Goal: Transaction & Acquisition: Purchase product/service

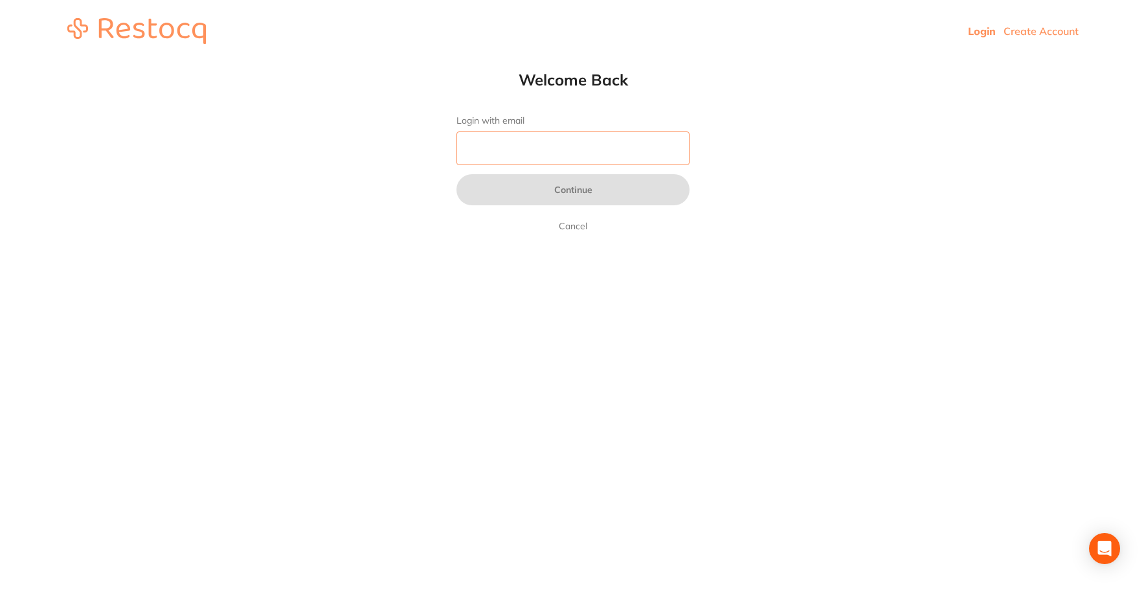
click at [565, 153] on input "Login with email" at bounding box center [573, 148] width 233 height 34
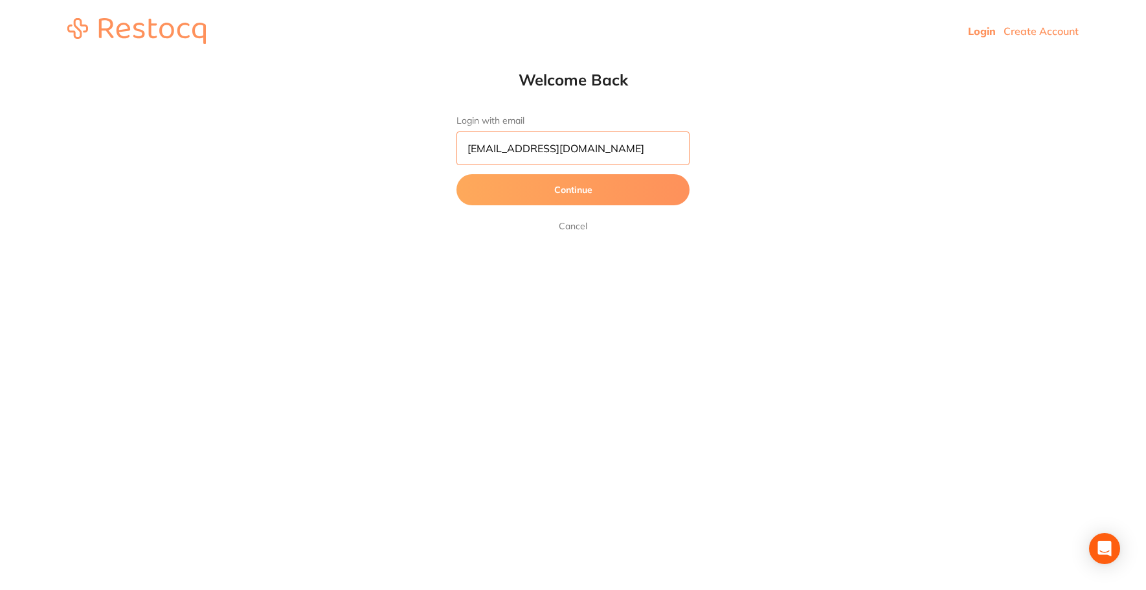
type input "[EMAIL_ADDRESS][DOMAIN_NAME]"
click at [569, 185] on button "Continue" at bounding box center [573, 189] width 233 height 31
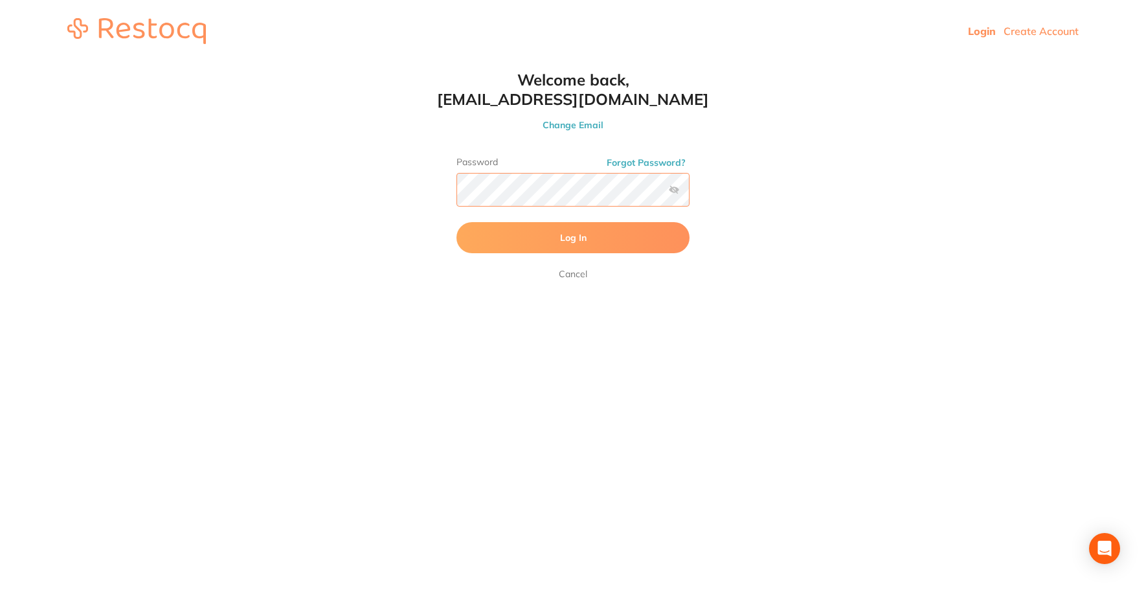
click at [457, 222] on button "Log In" at bounding box center [573, 237] width 233 height 31
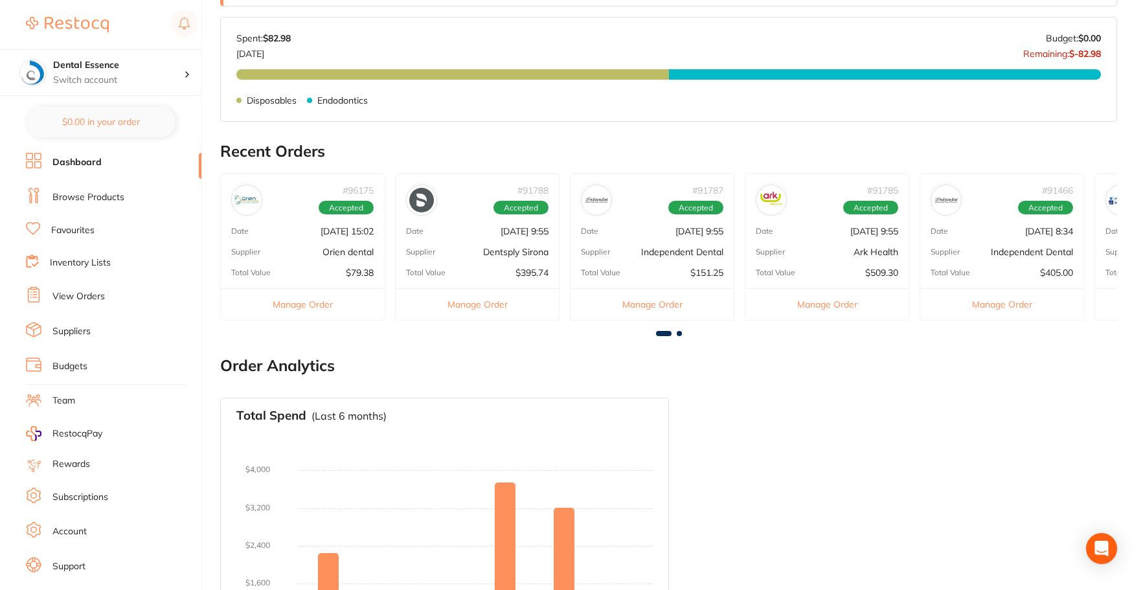
scroll to position [436, 0]
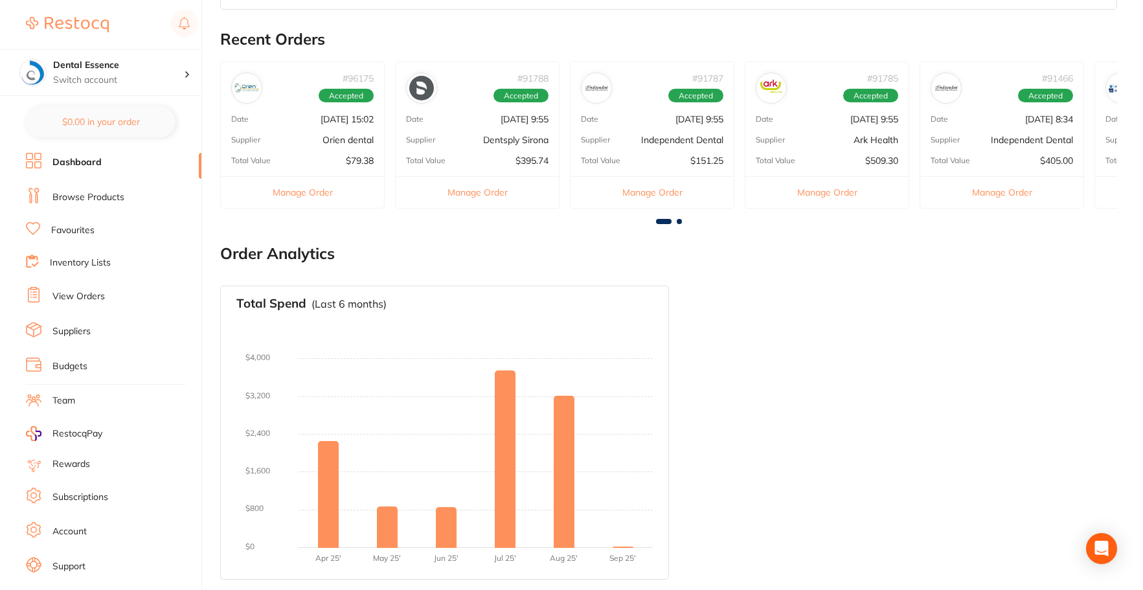
click at [677, 220] on span at bounding box center [679, 221] width 5 height 5
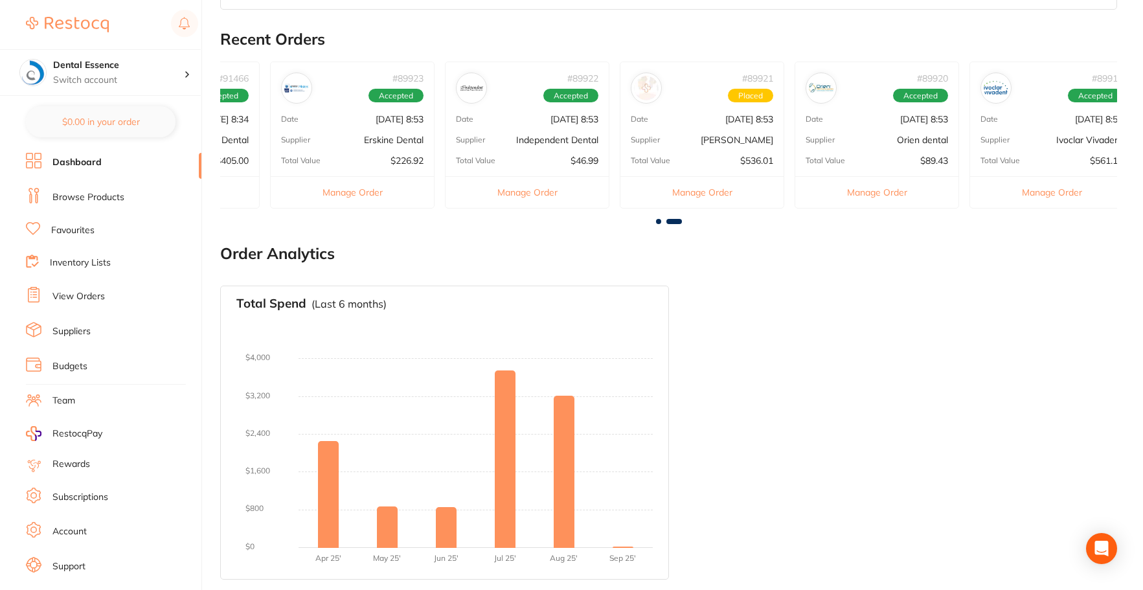
scroll to position [0, 841]
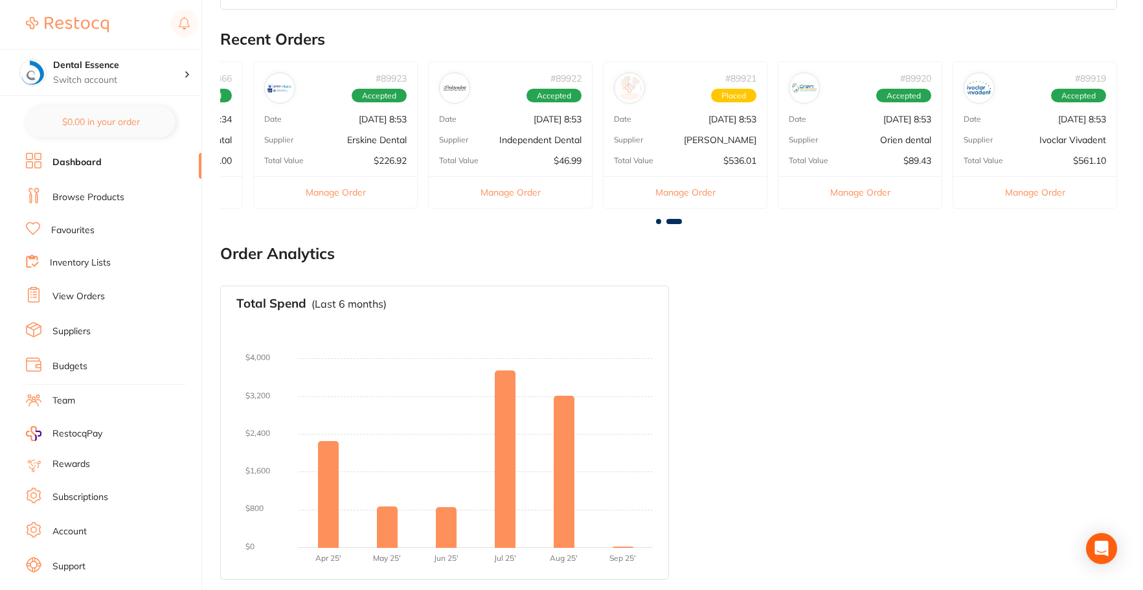
click at [96, 230] on li "Favourites" at bounding box center [114, 230] width 176 height 17
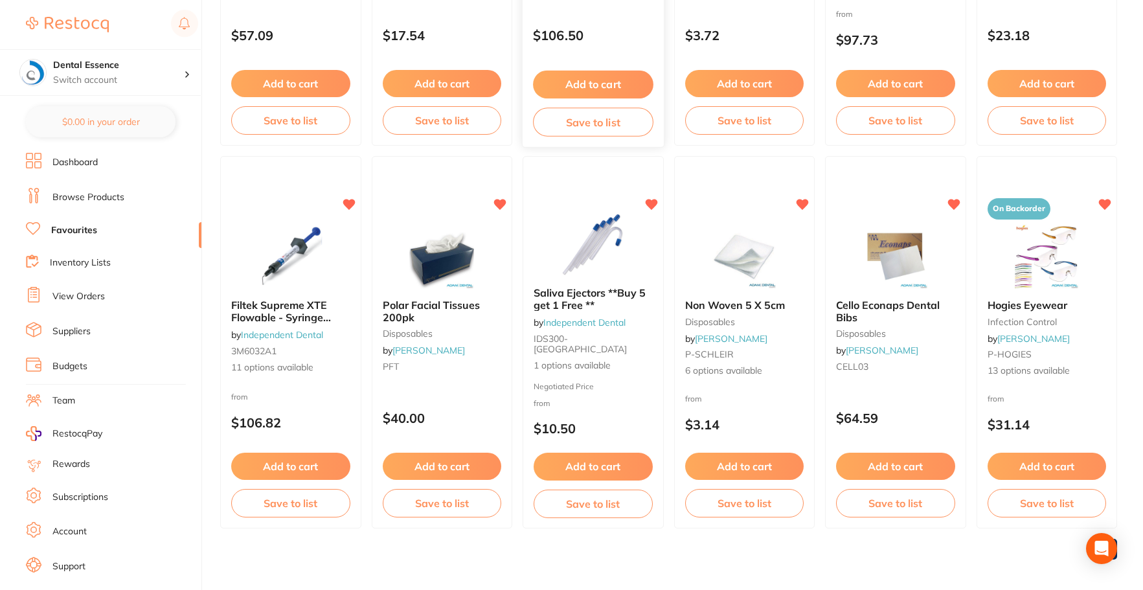
scroll to position [2681, 0]
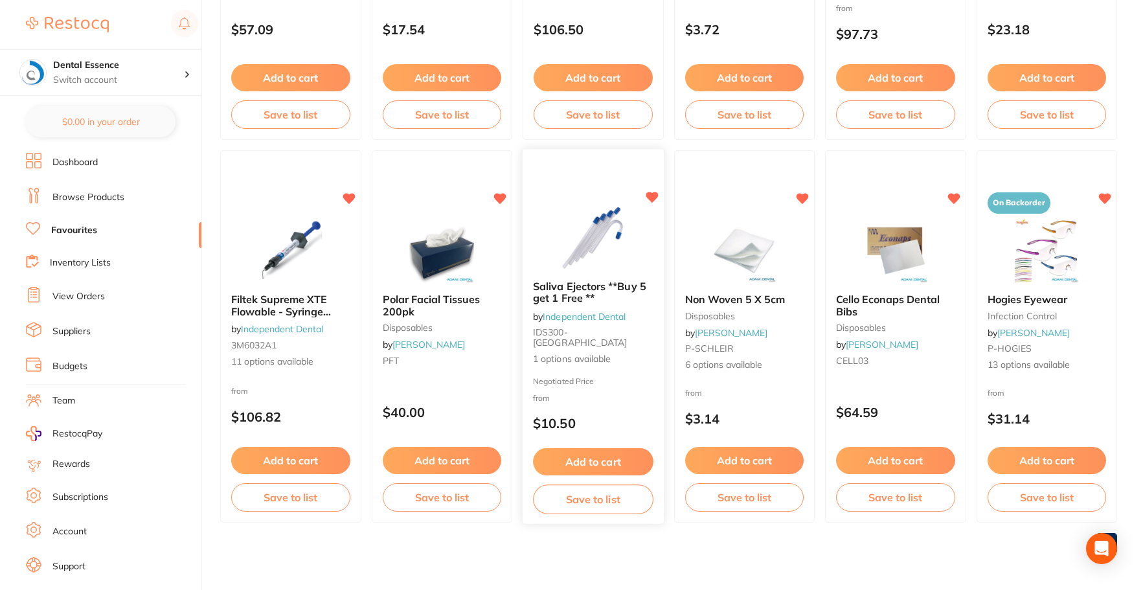
click at [620, 453] on button "Add to cart" at bounding box center [593, 462] width 120 height 28
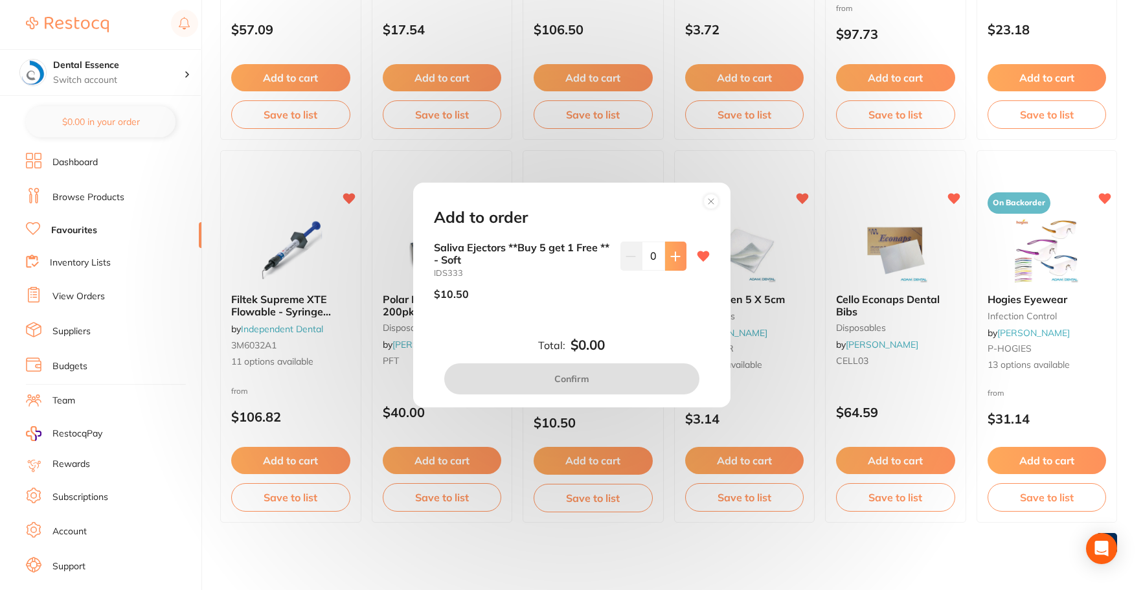
click at [671, 256] on icon at bounding box center [675, 256] width 8 height 8
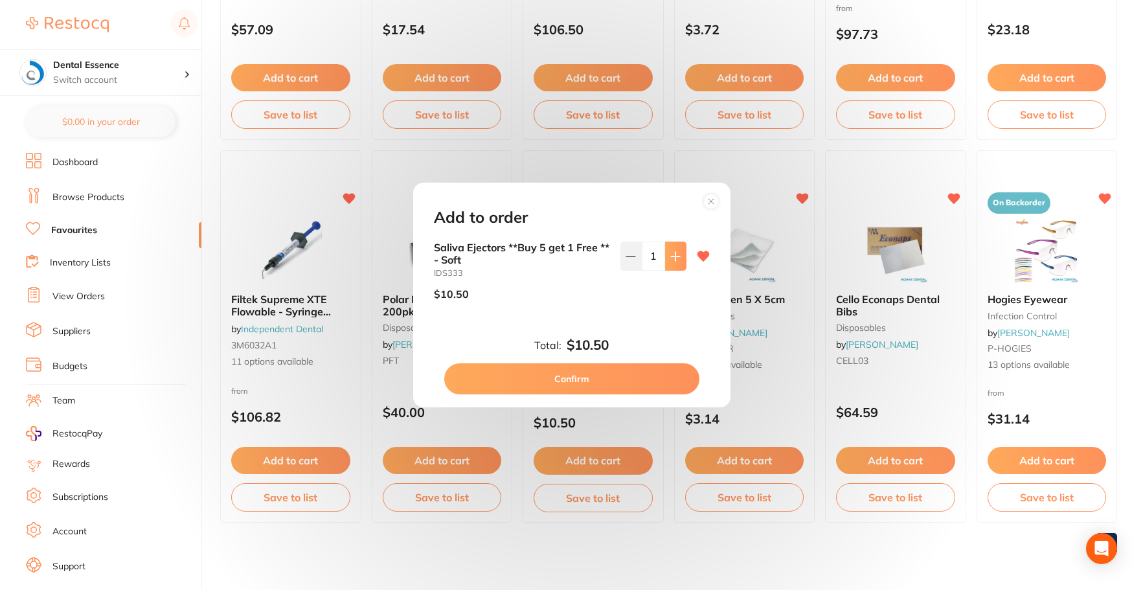
click at [670, 258] on icon at bounding box center [675, 256] width 10 height 10
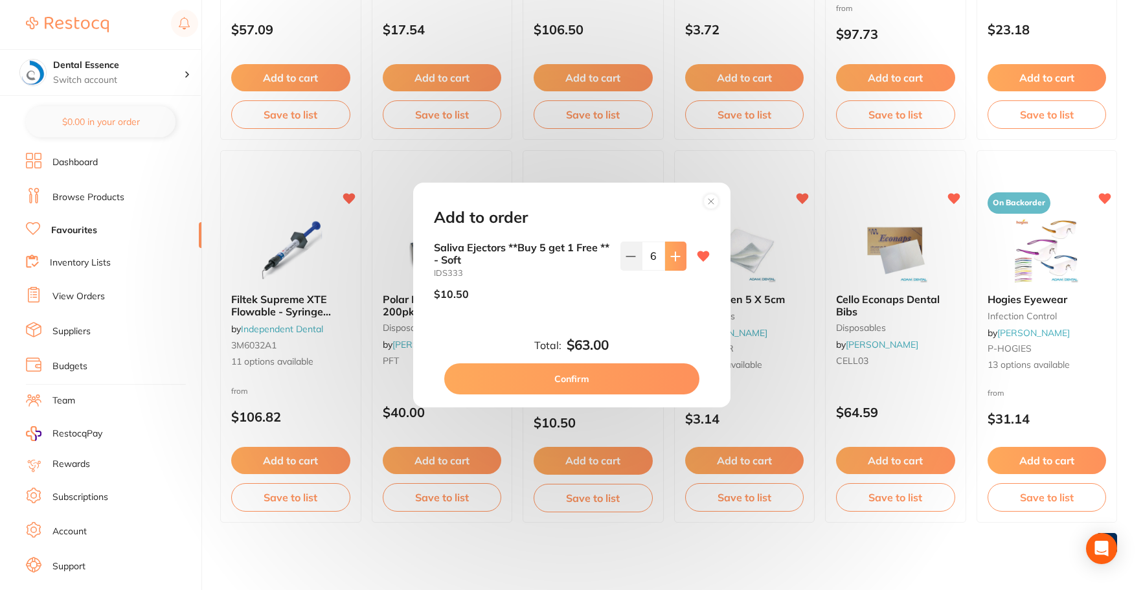
click at [670, 258] on icon at bounding box center [675, 256] width 10 height 10
type input "9"
click at [638, 377] on button "Confirm" at bounding box center [571, 378] width 255 height 31
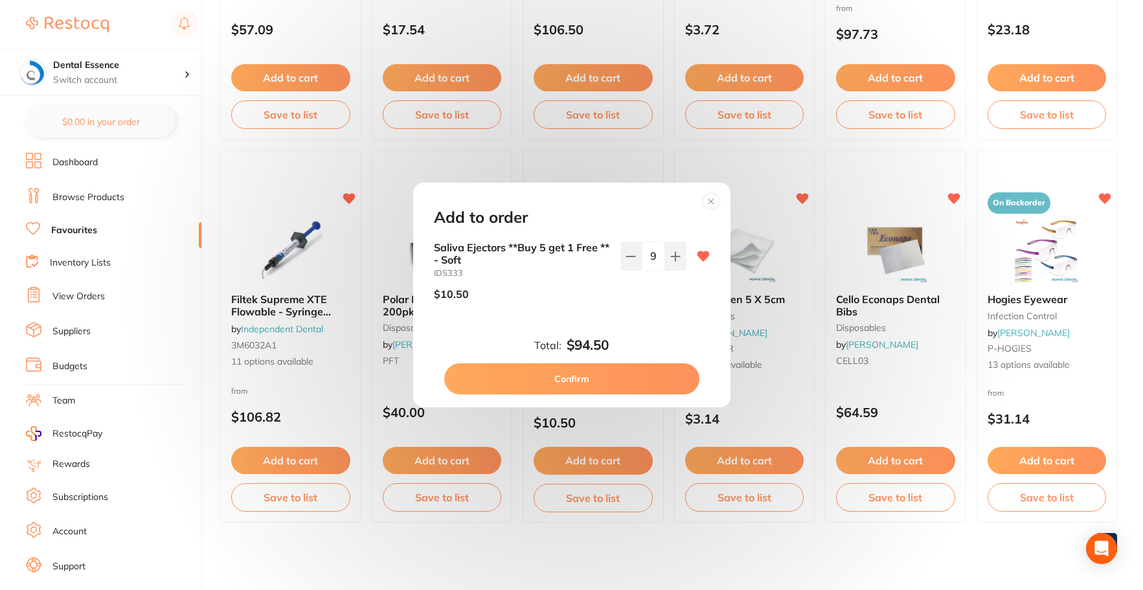
checkbox input "false"
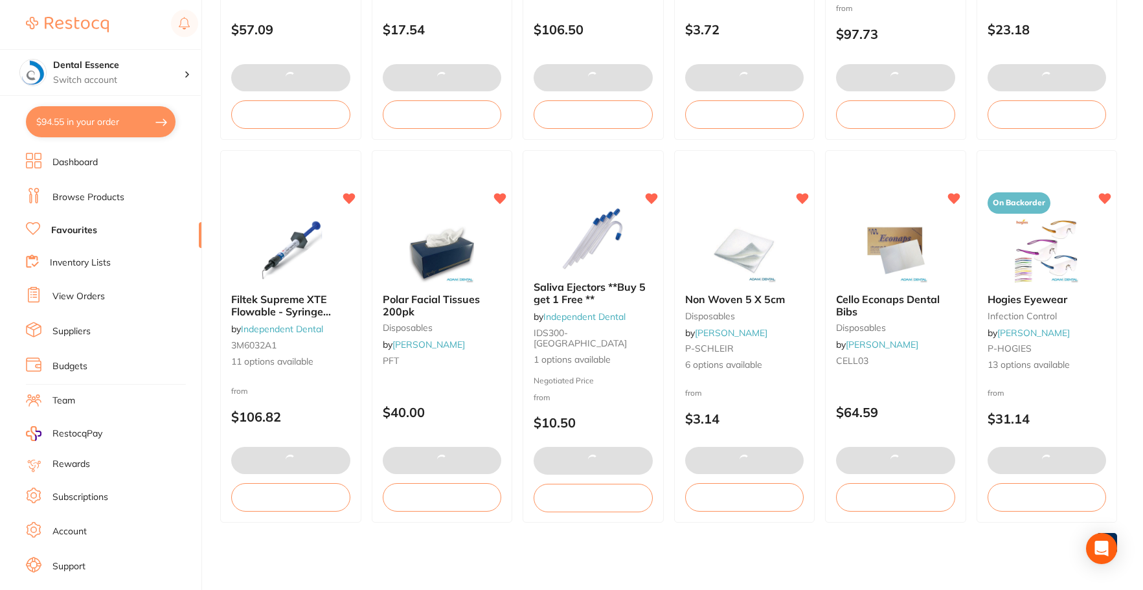
scroll to position [2227, 0]
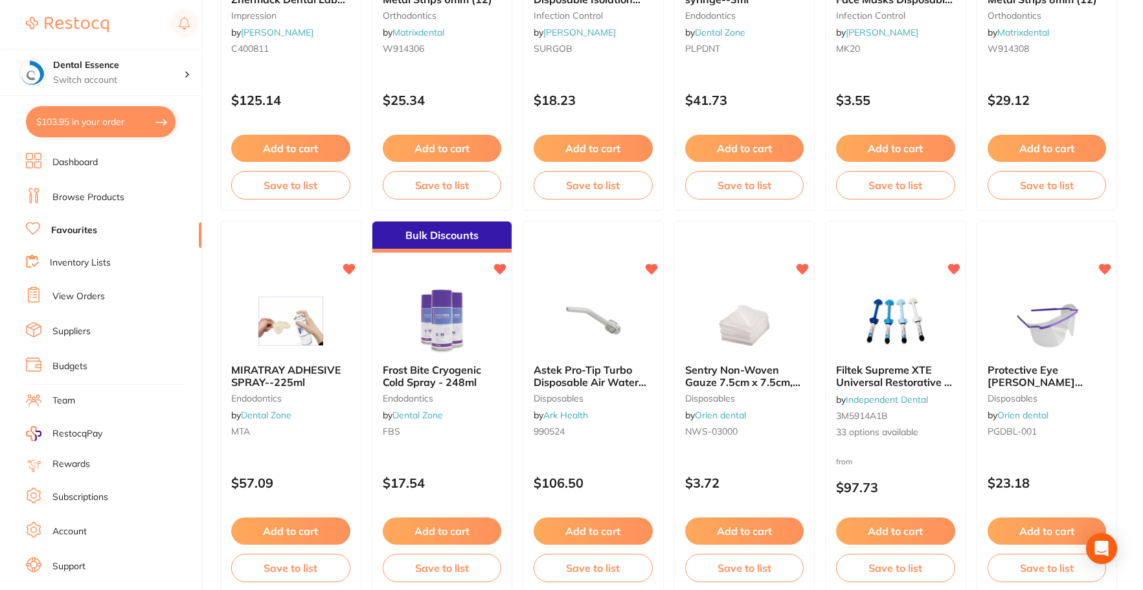
click at [88, 192] on link "Browse Products" at bounding box center [88, 197] width 72 height 13
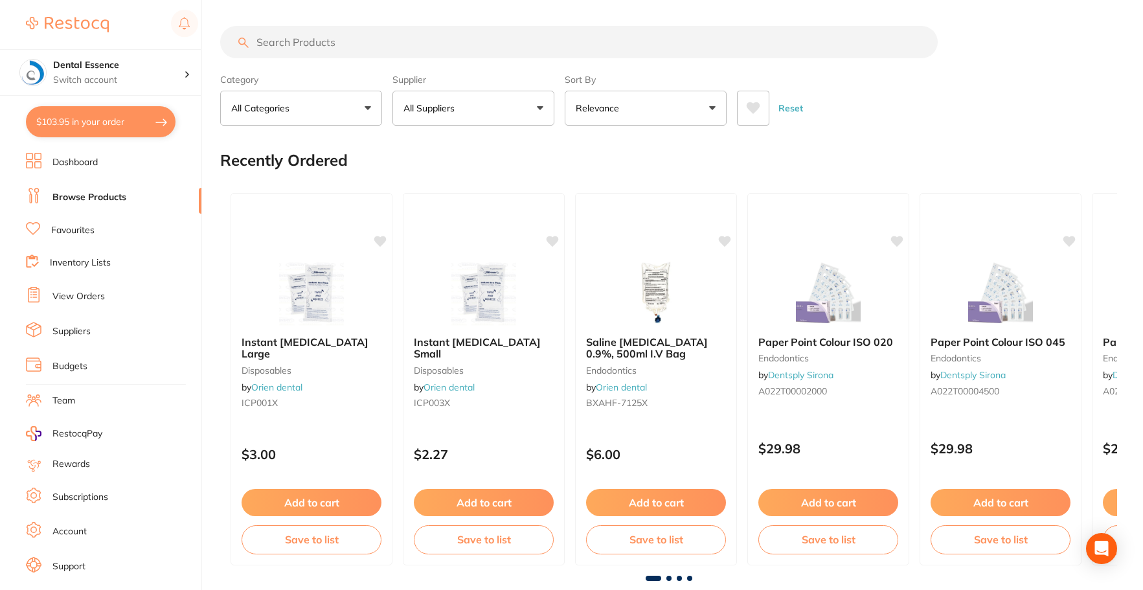
click at [612, 36] on input "search" at bounding box center [579, 42] width 718 height 32
type input "suction"
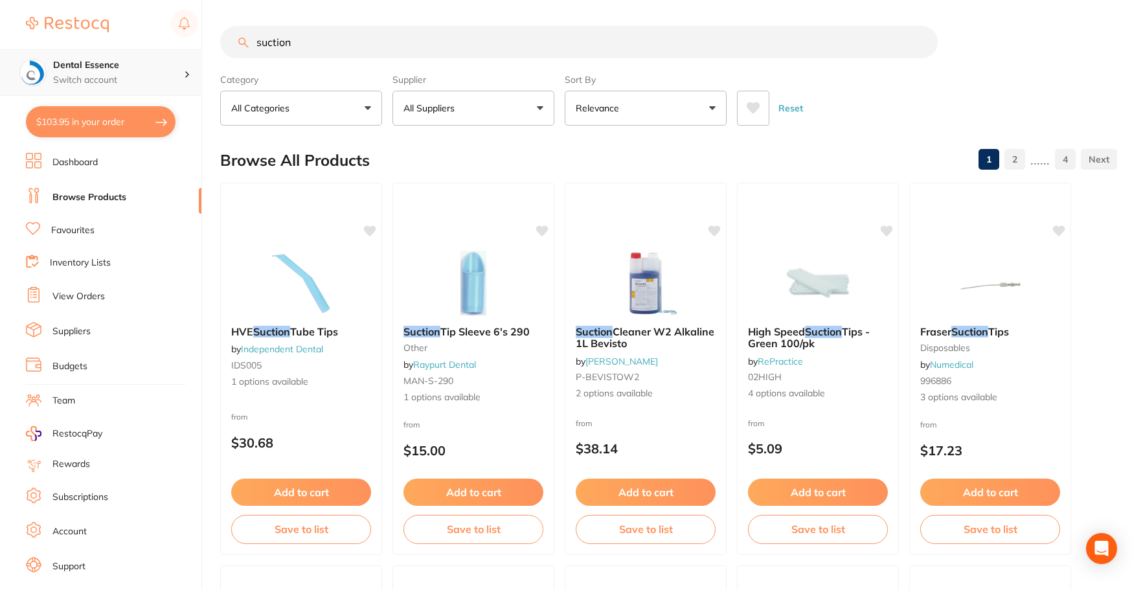
scroll to position [1, 0]
drag, startPoint x: 277, startPoint y: 53, endPoint x: 181, endPoint y: 54, distance: 95.9
click at [181, 54] on div "$103.95 Dental Essence Switch account Dental Essence $103.95 in your order Dash…" at bounding box center [571, 295] width 1143 height 590
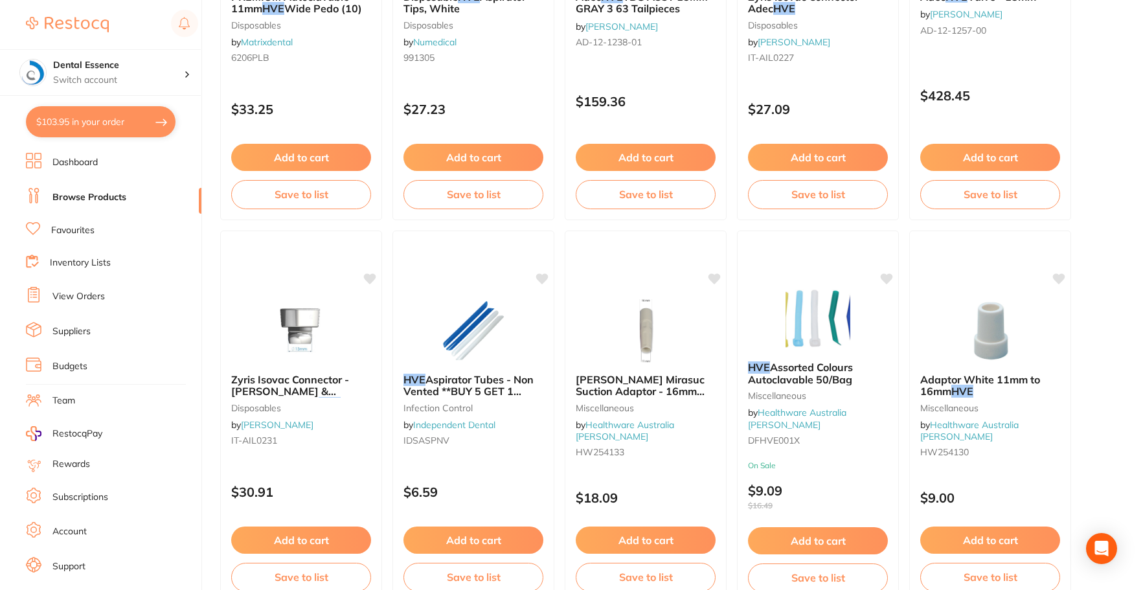
scroll to position [1101, 0]
type input "HVE"
click at [517, 315] on div at bounding box center [473, 329] width 162 height 65
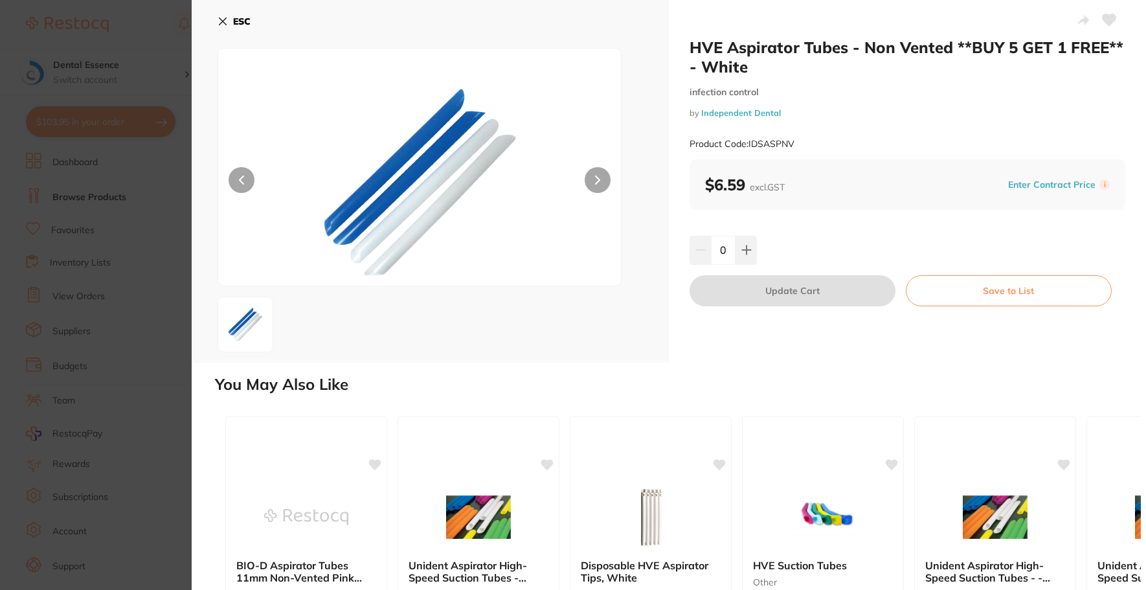
click at [603, 180] on button at bounding box center [598, 180] width 26 height 26
click at [751, 251] on button at bounding box center [746, 250] width 21 height 28
click at [750, 249] on button at bounding box center [746, 250] width 21 height 28
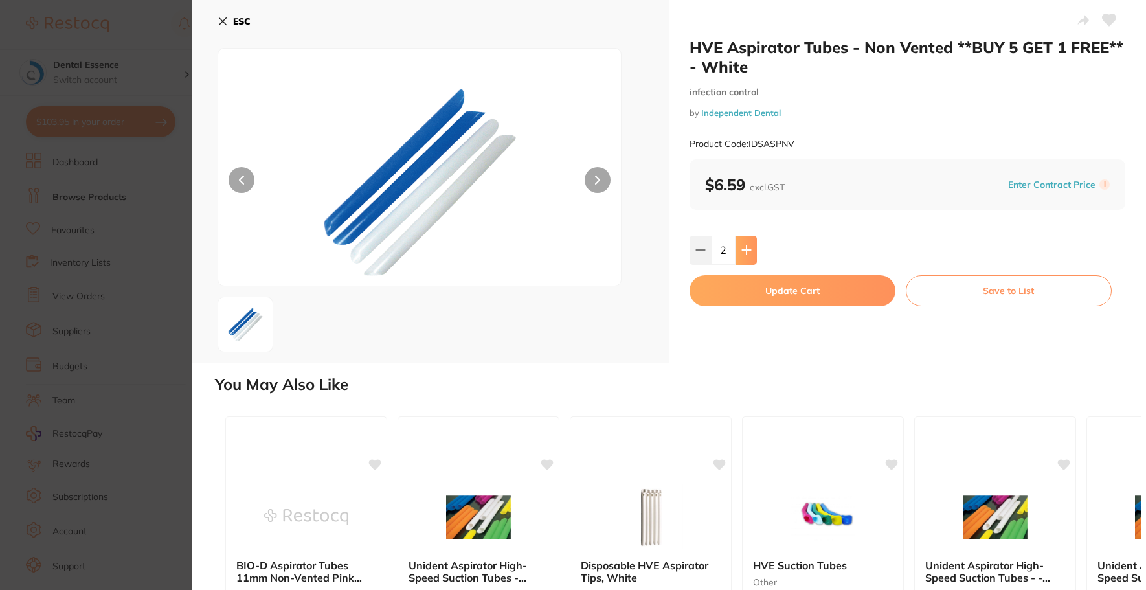
click at [750, 249] on button at bounding box center [746, 250] width 21 height 28
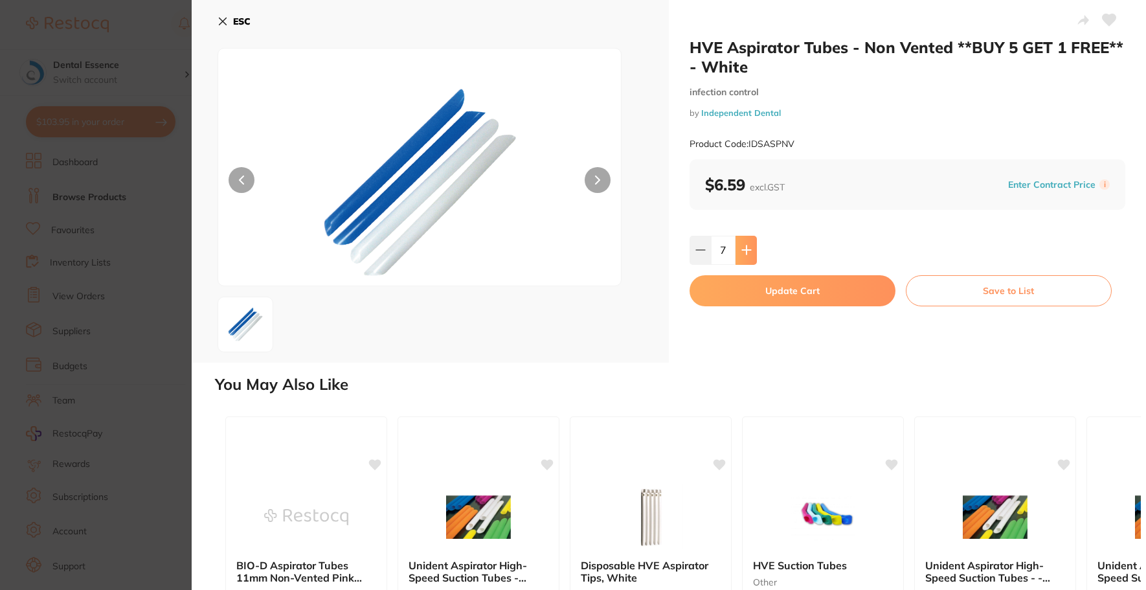
click at [747, 255] on button at bounding box center [746, 250] width 21 height 28
click at [749, 255] on icon at bounding box center [747, 250] width 10 height 10
type input "10"
click at [769, 287] on button "Update Cart" at bounding box center [793, 290] width 206 height 31
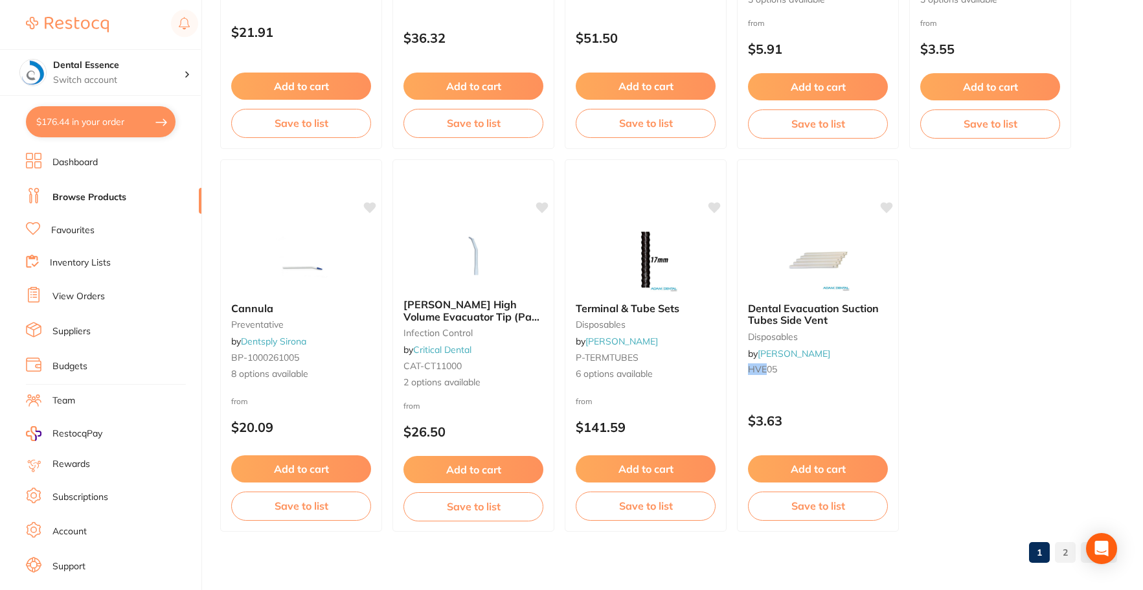
scroll to position [3860, 0]
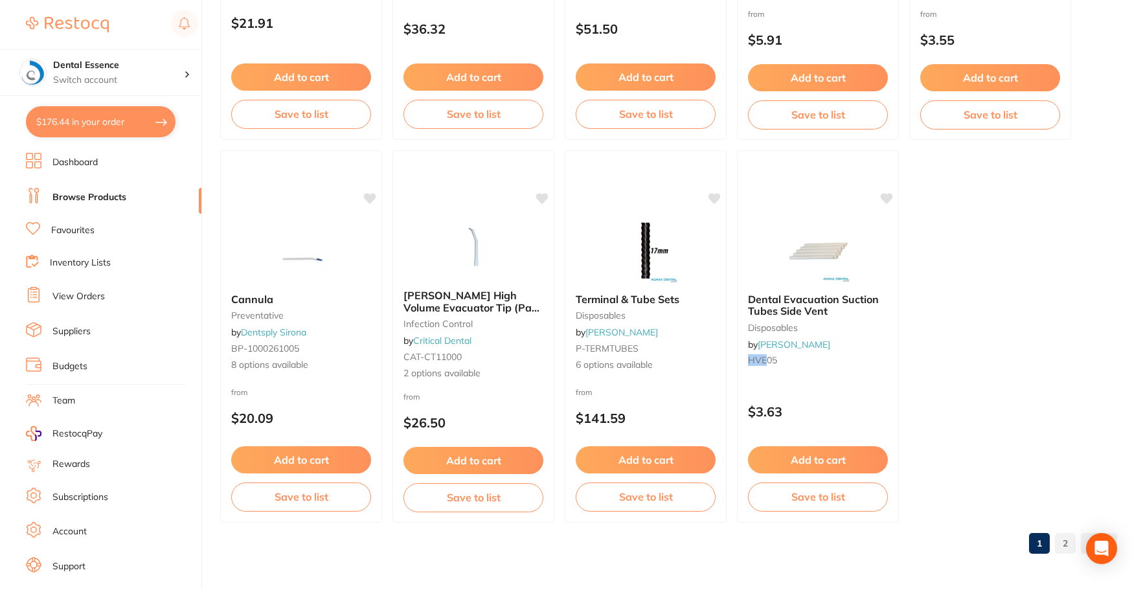
click at [1063, 546] on link "2" at bounding box center [1065, 543] width 21 height 26
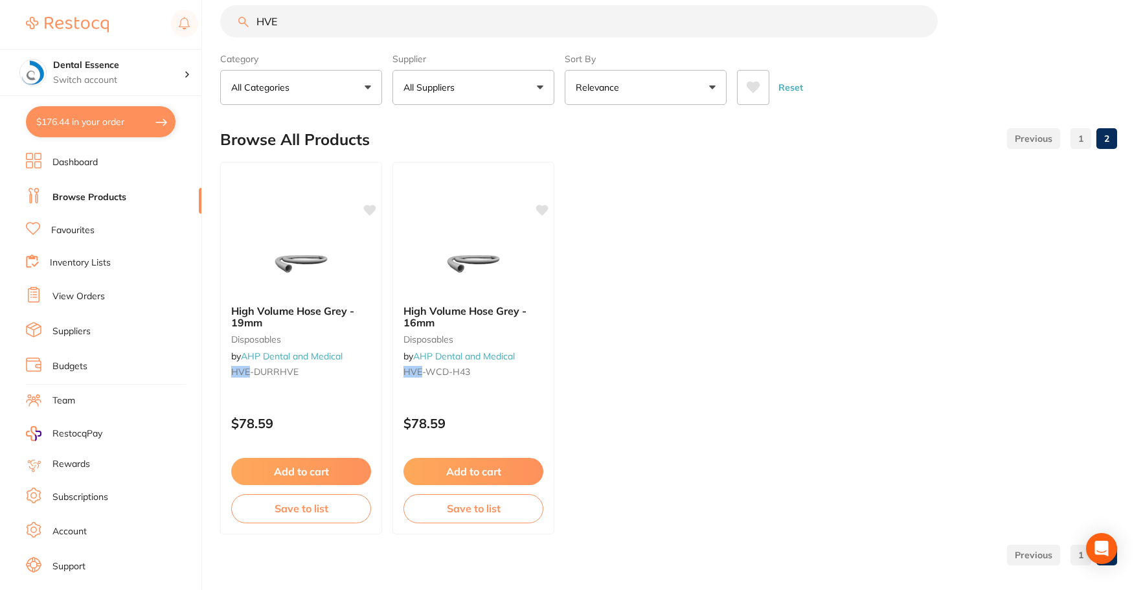
scroll to position [32, 0]
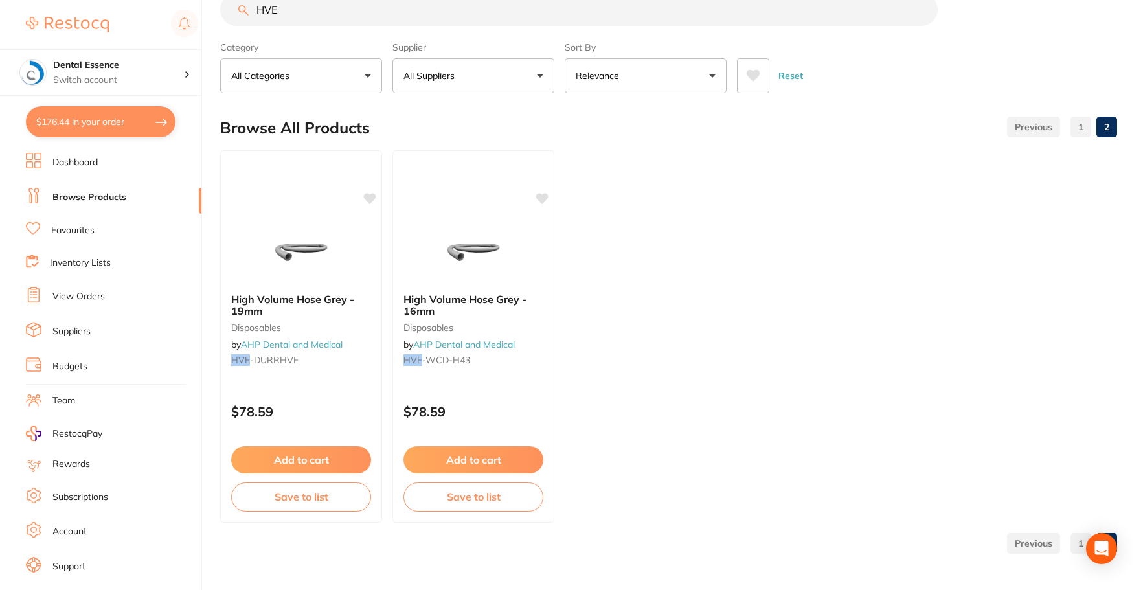
click at [1074, 541] on link "1" at bounding box center [1081, 543] width 21 height 26
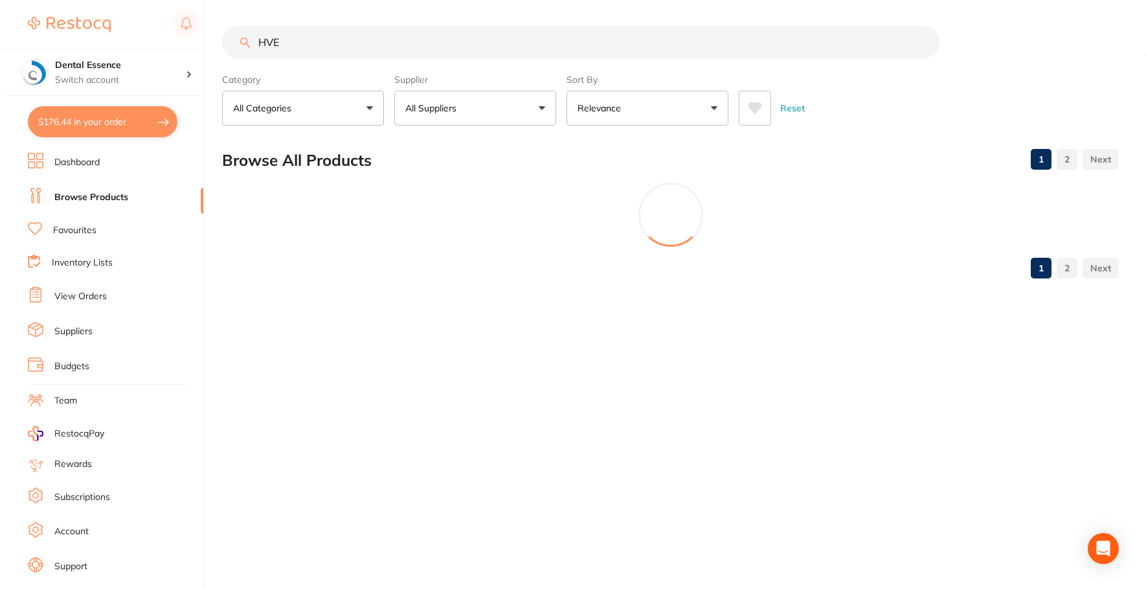
scroll to position [0, 0]
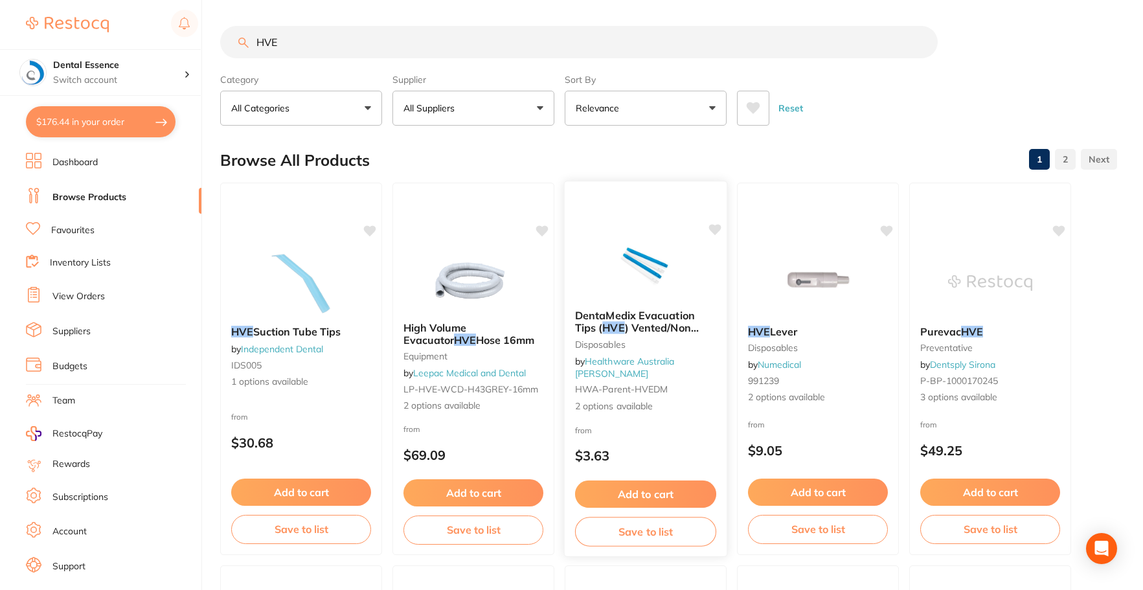
click at [658, 256] on img at bounding box center [645, 266] width 85 height 65
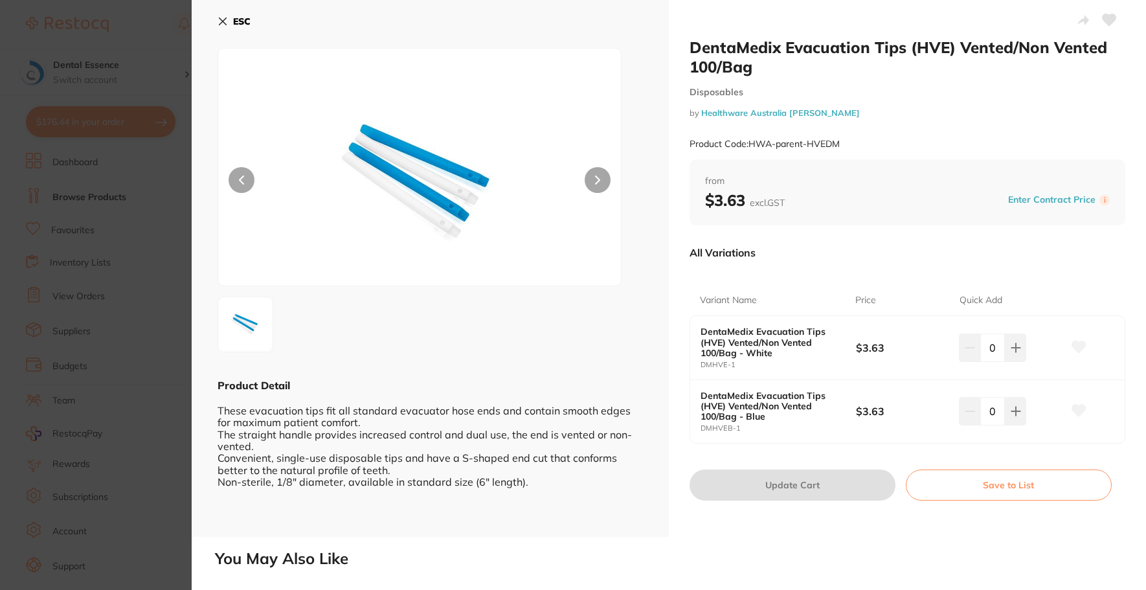
click at [602, 179] on button at bounding box center [598, 180] width 26 height 26
click at [177, 284] on section "DentaMedix Evacuation Tips (HVE) Vented/Non Vented 100/Bag Disposables by Healt…" at bounding box center [573, 295] width 1146 height 590
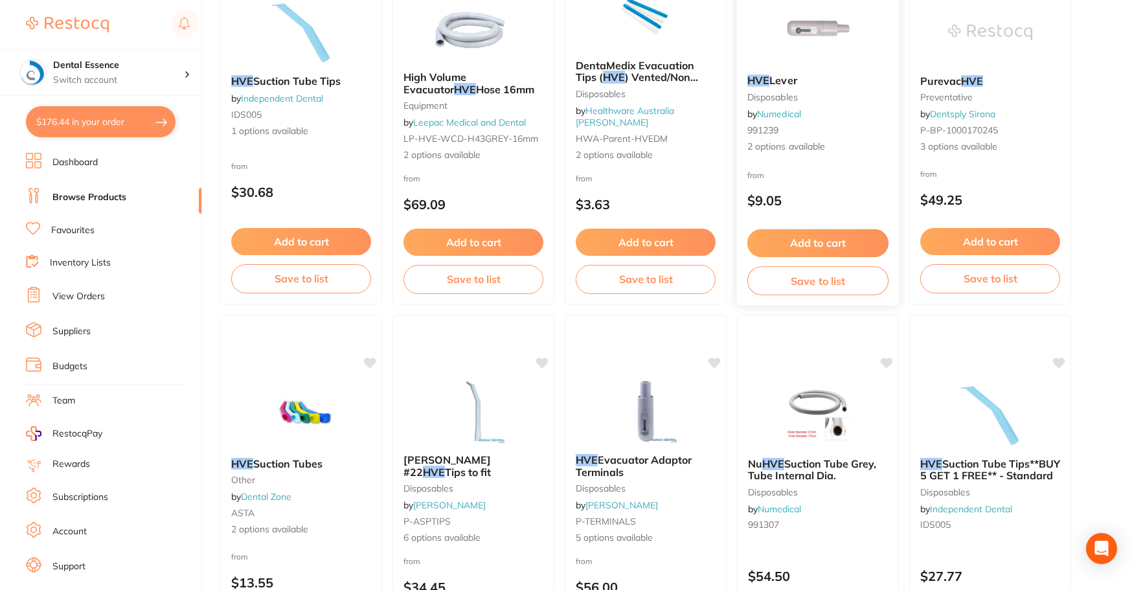
scroll to position [486, 0]
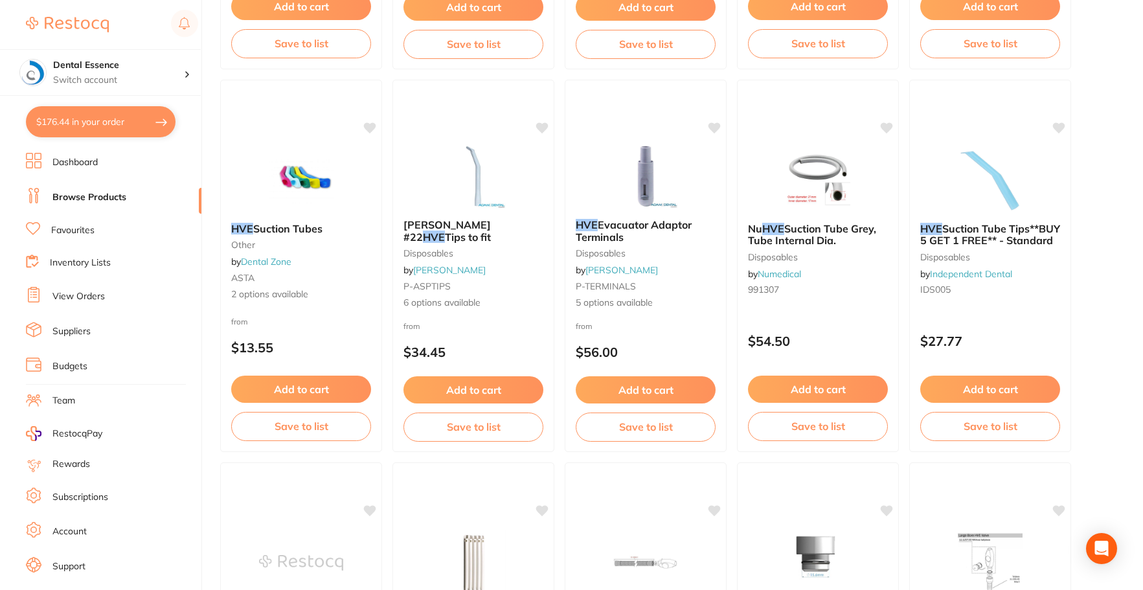
click at [471, 188] on img at bounding box center [473, 176] width 84 height 65
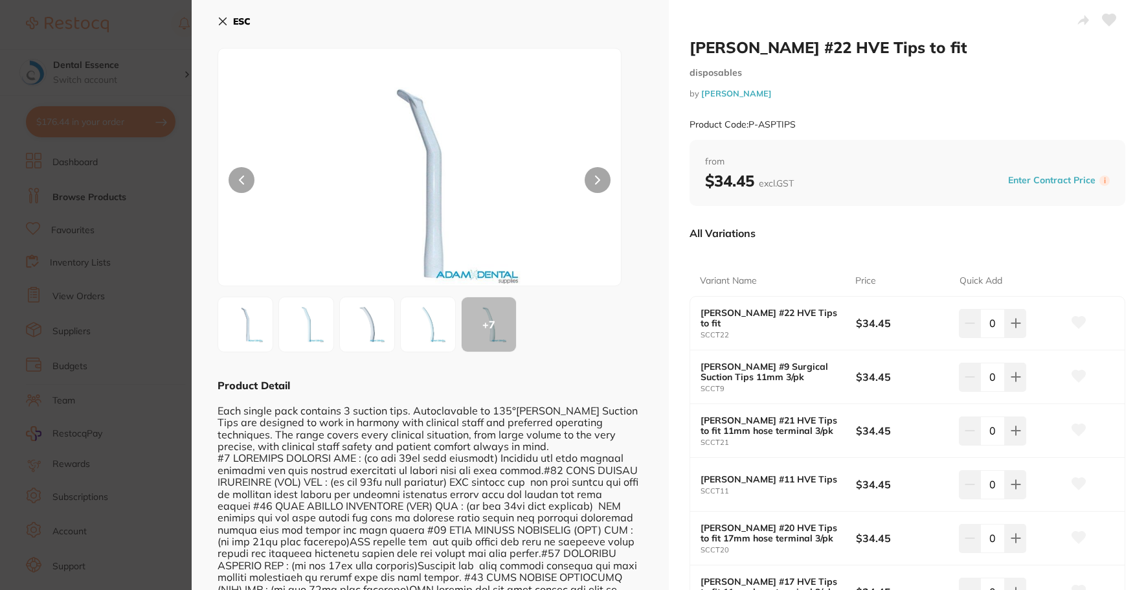
click at [174, 351] on section "[PERSON_NAME] #22 HVE Tips to fit disposables by [PERSON_NAME] Product Code: P-…" at bounding box center [573, 295] width 1146 height 590
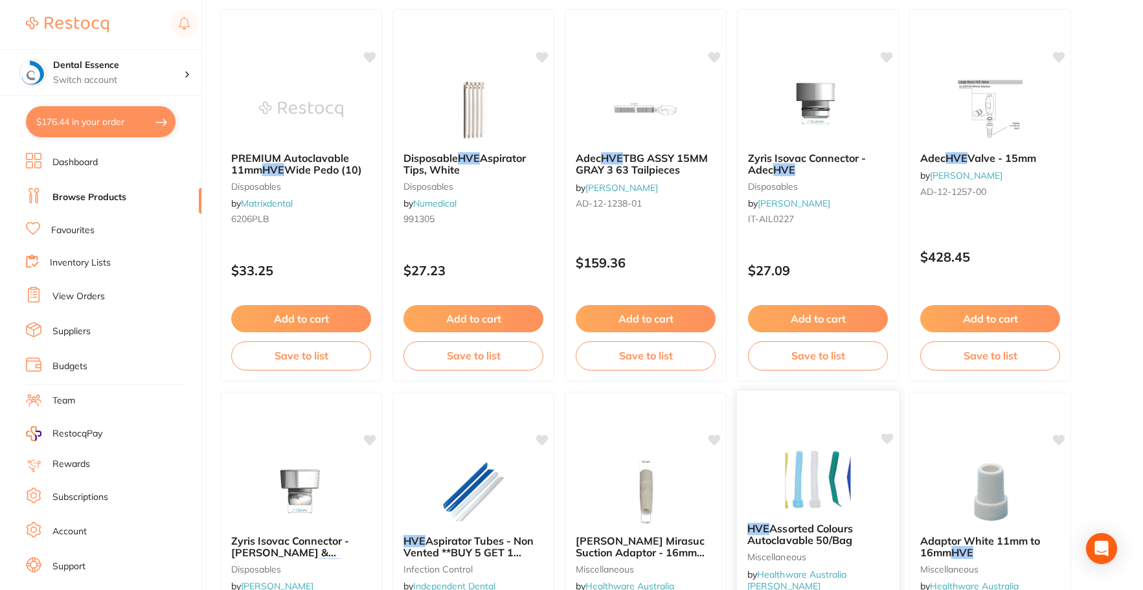
scroll to position [1069, 0]
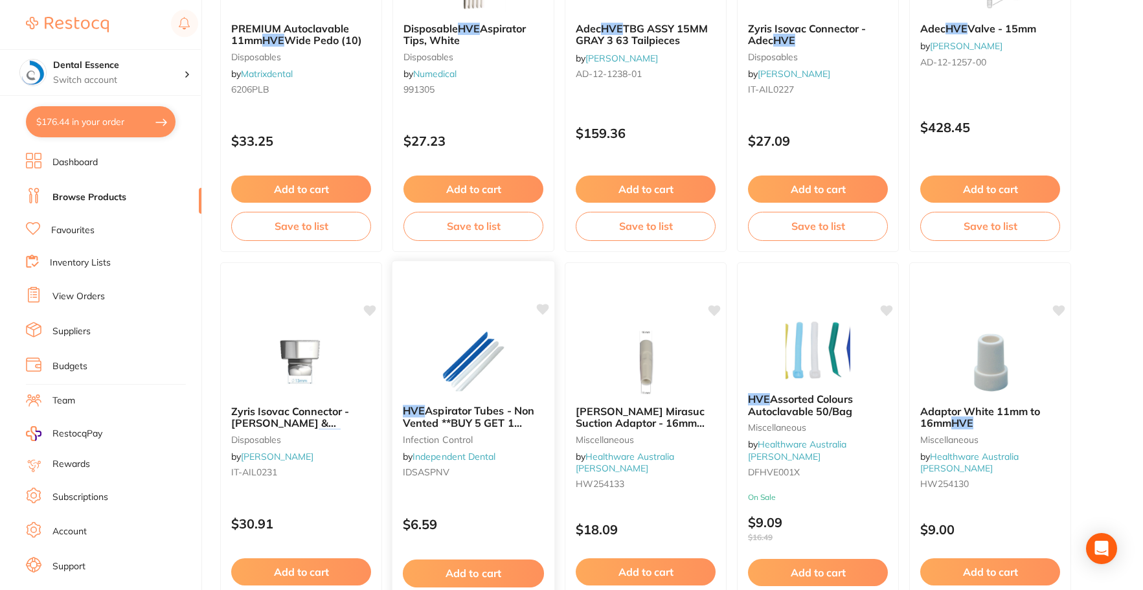
click at [456, 328] on div "HVE Aspirator Tubes - Non Vented **BUY 5 GET 1 FREE** - White infection control…" at bounding box center [474, 448] width 164 height 376
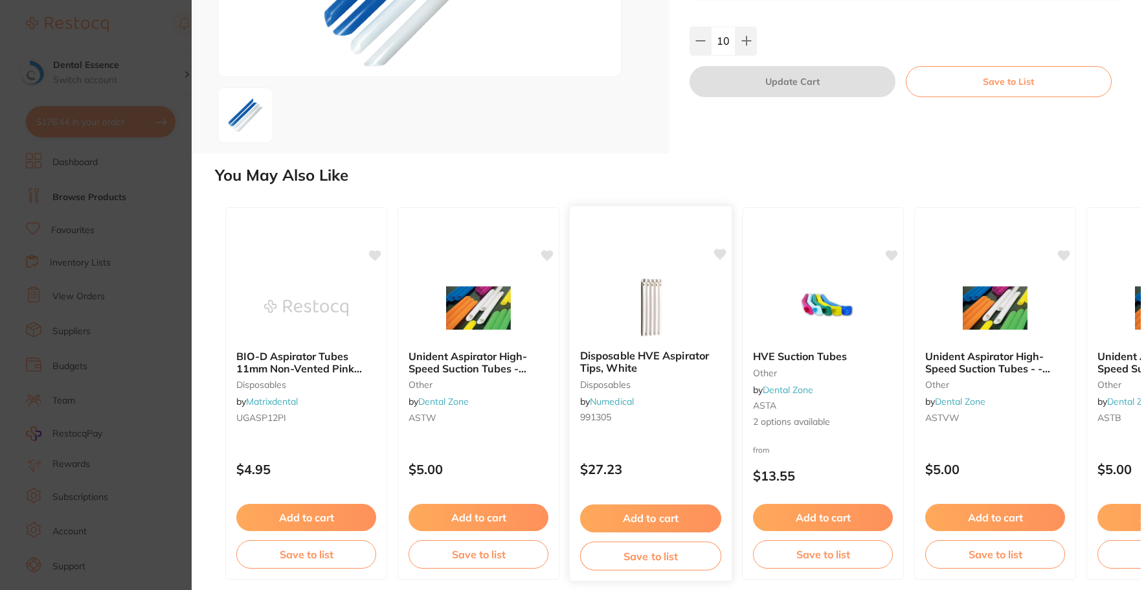
scroll to position [214, 0]
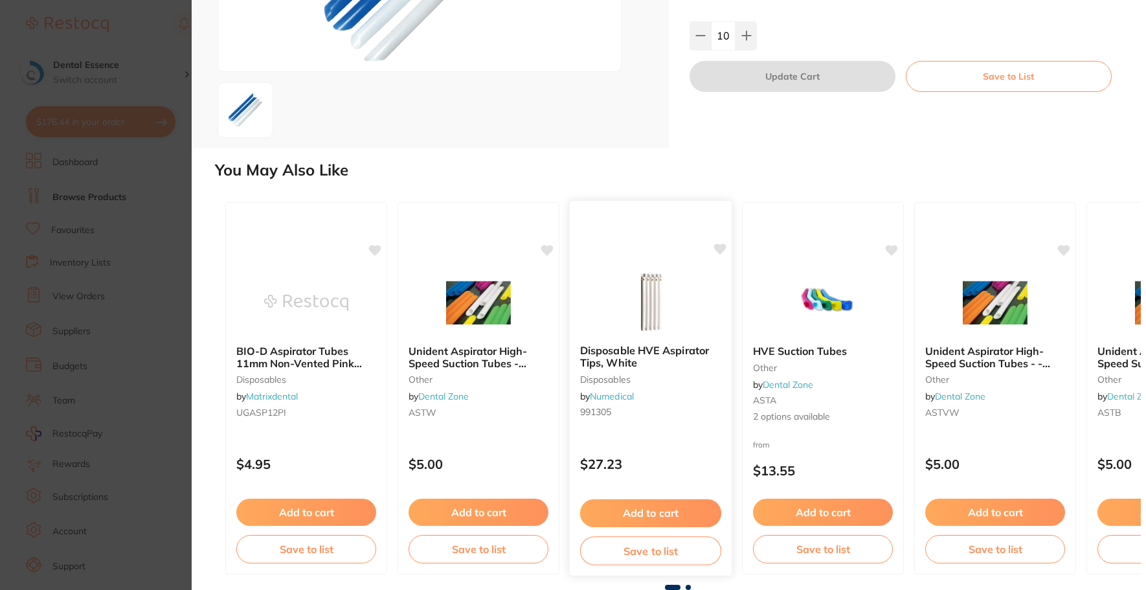
click at [641, 306] on img at bounding box center [650, 301] width 85 height 65
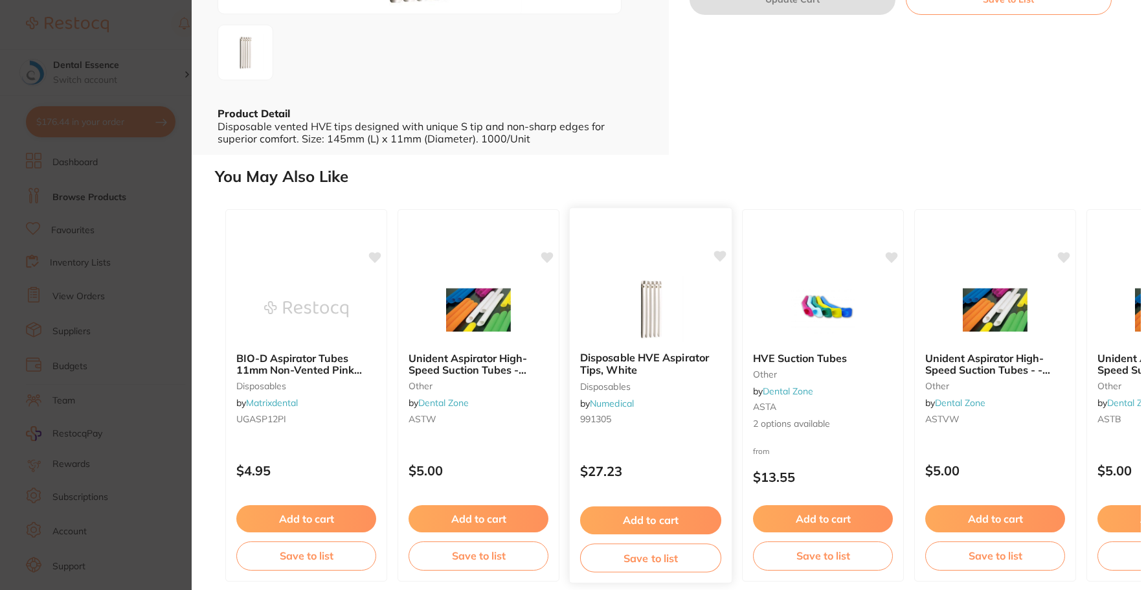
scroll to position [279, 0]
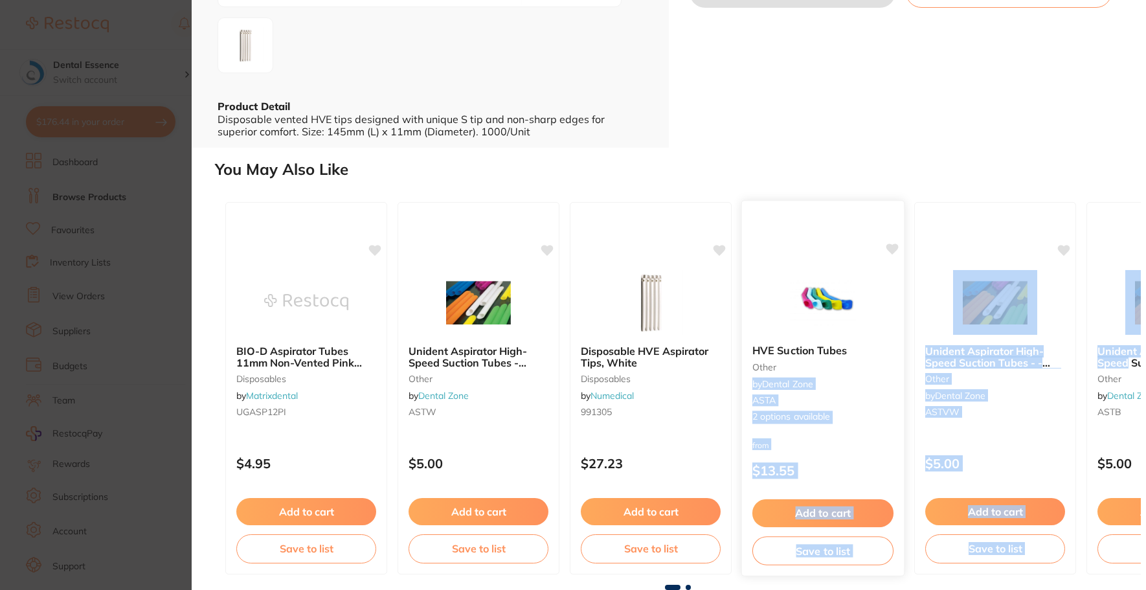
drag, startPoint x: 1117, startPoint y: 366, endPoint x: 823, endPoint y: 365, distance: 294.7
click at [823, 365] on div "BIO-D Aspirator Tubes 11mm Non-Vented Pink (100) disposables by Matrixdental UG…" at bounding box center [678, 388] width 926 height 393
click at [1038, 331] on img at bounding box center [995, 301] width 85 height 65
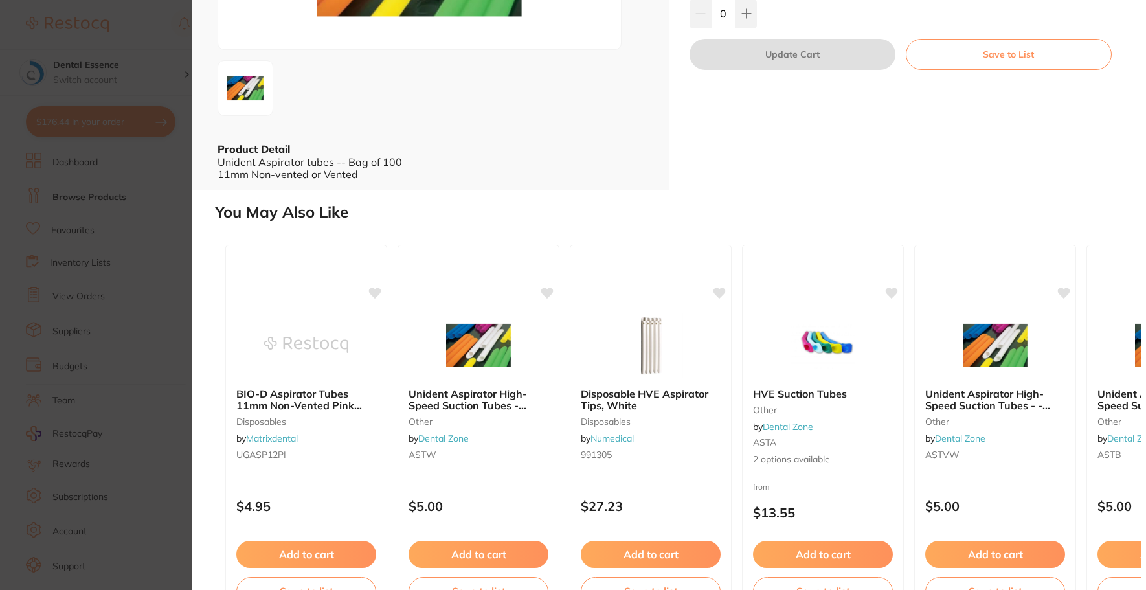
scroll to position [259, 0]
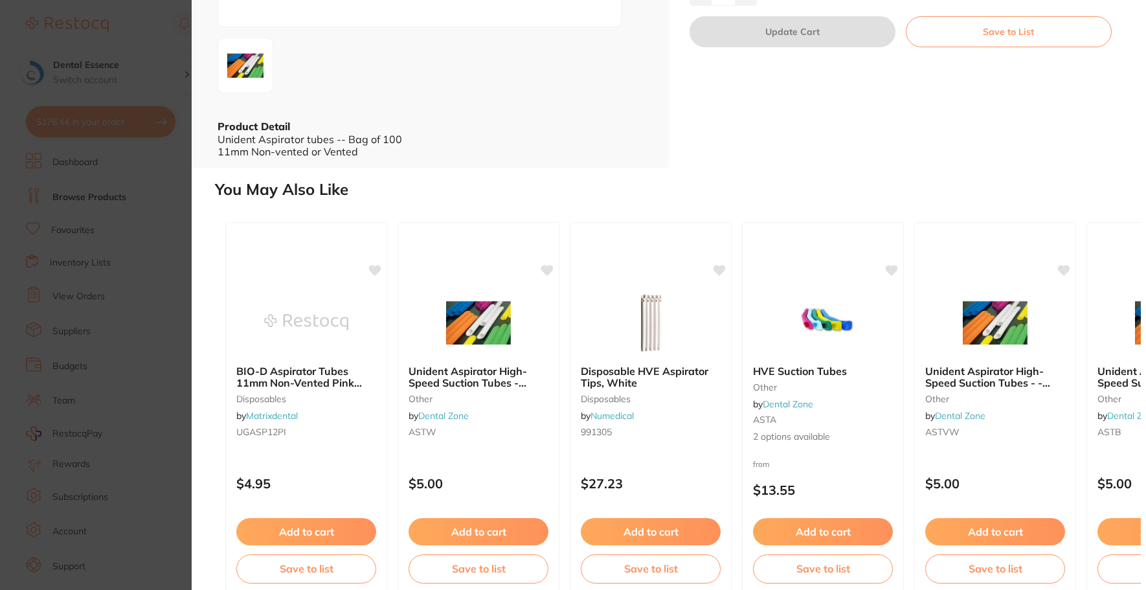
click at [159, 205] on section "Unident Aspirator High-Speed Suction Tubes - - White Vented 11mm--Bag-100 other…" at bounding box center [573, 295] width 1146 height 590
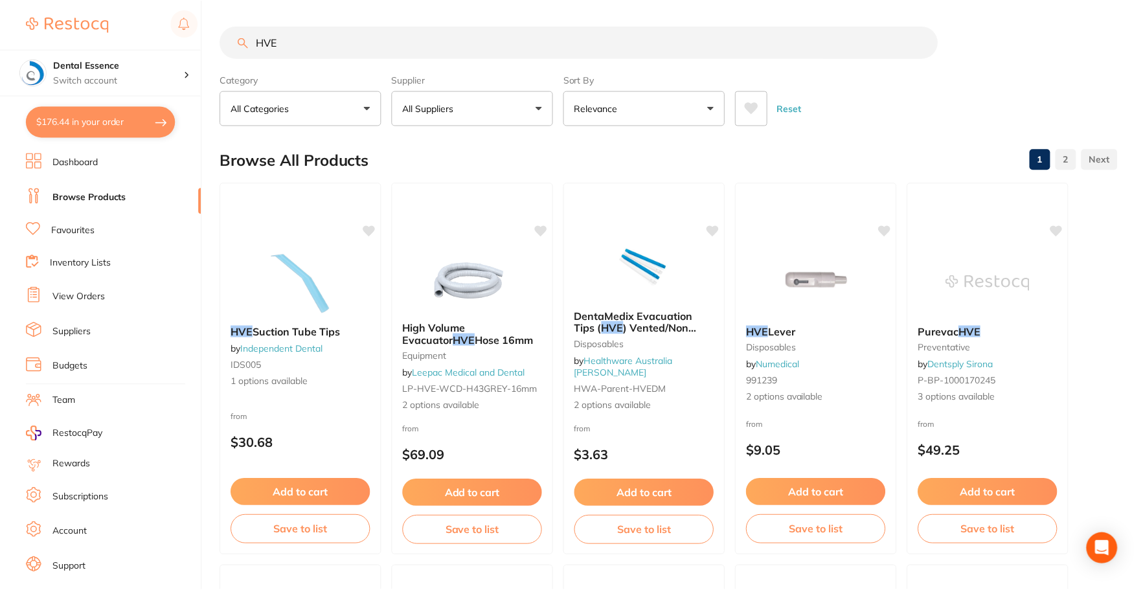
scroll to position [1069, 0]
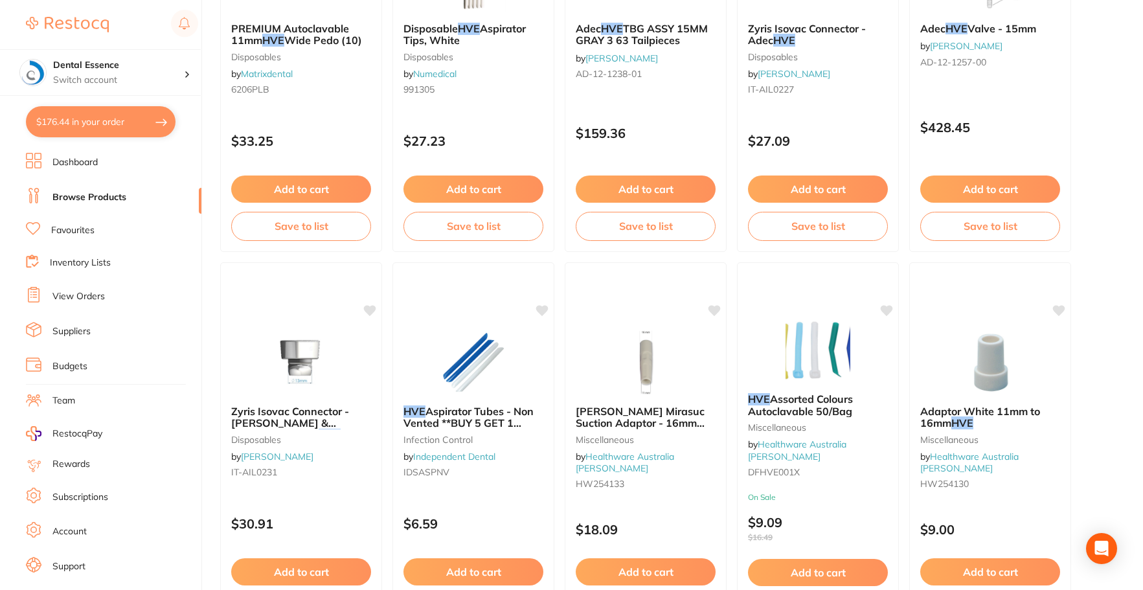
click at [84, 206] on li "Browse Products" at bounding box center [114, 197] width 176 height 19
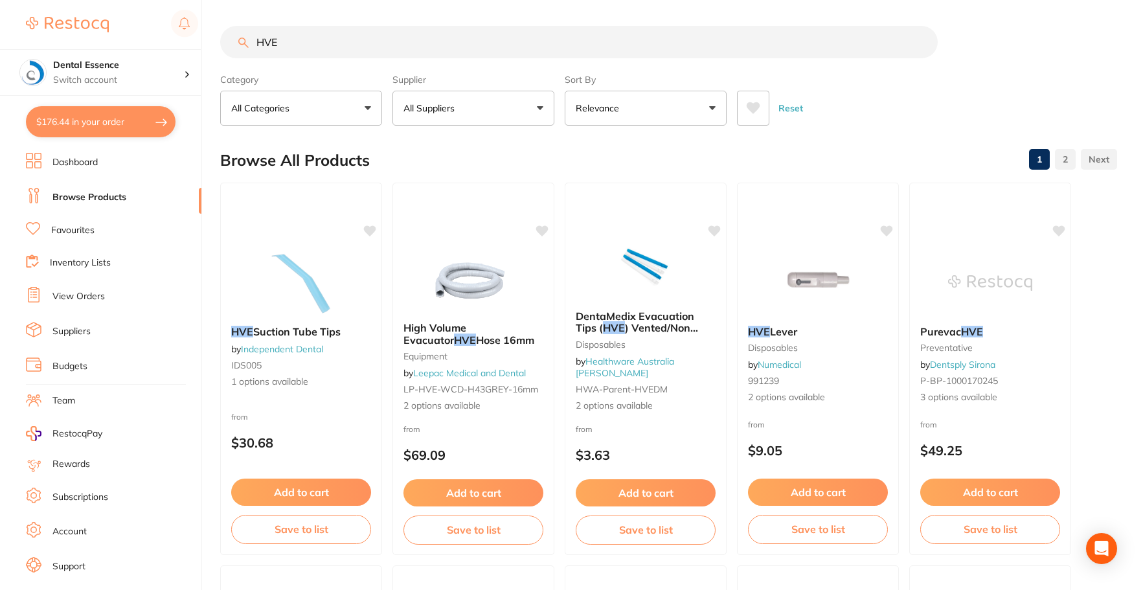
click at [920, 44] on input "HVE" at bounding box center [579, 42] width 718 height 32
click at [804, 45] on input "search" at bounding box center [579, 42] width 718 height 32
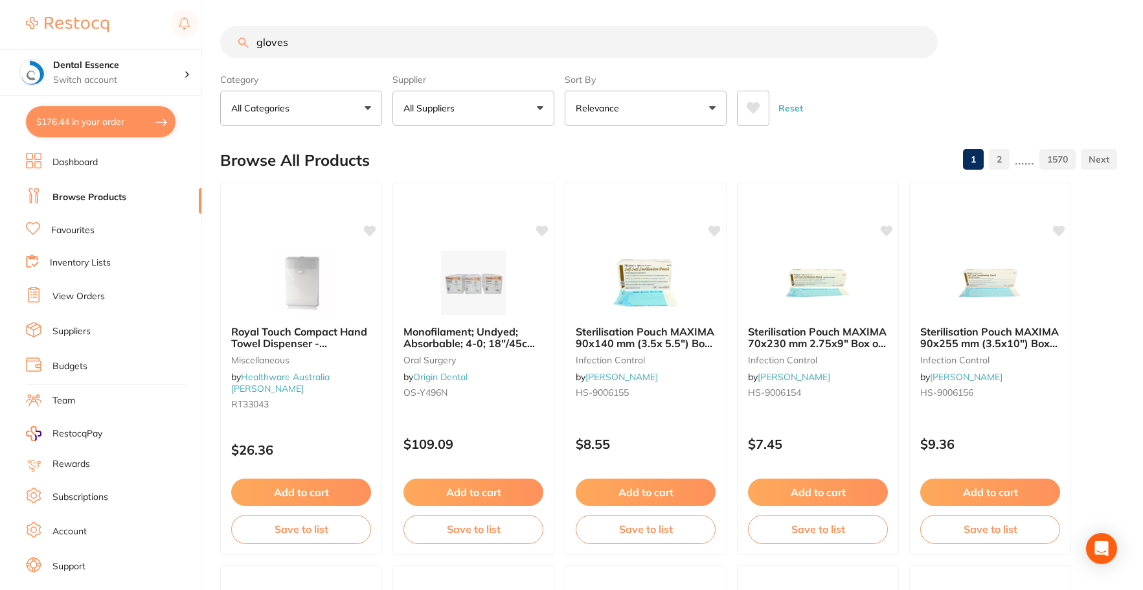
type input "gloves"
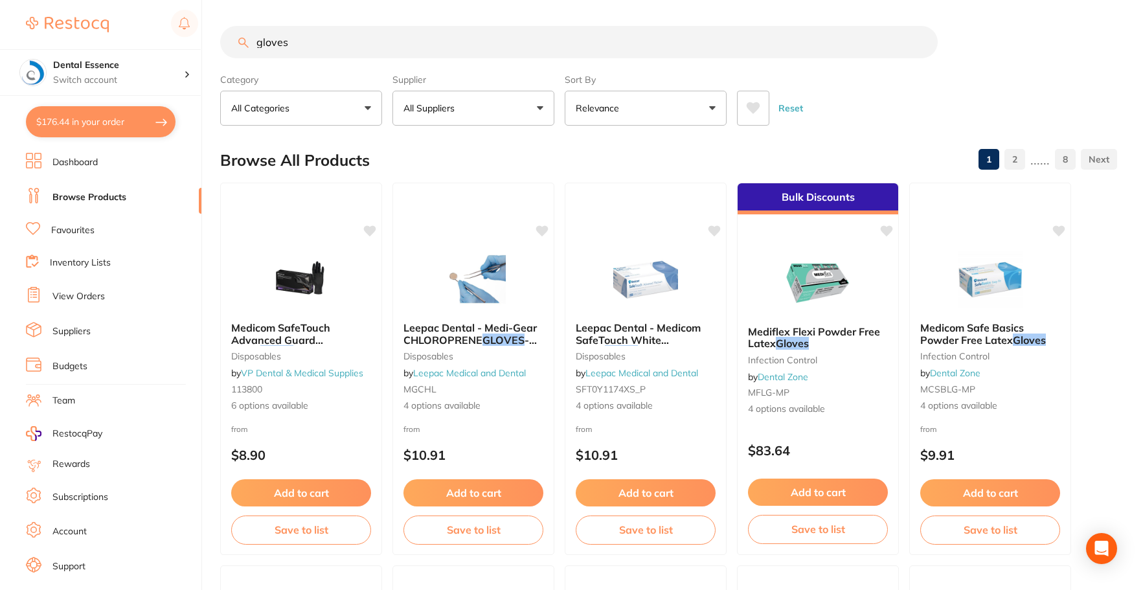
click at [490, 102] on button "All Suppliers" at bounding box center [473, 108] width 162 height 35
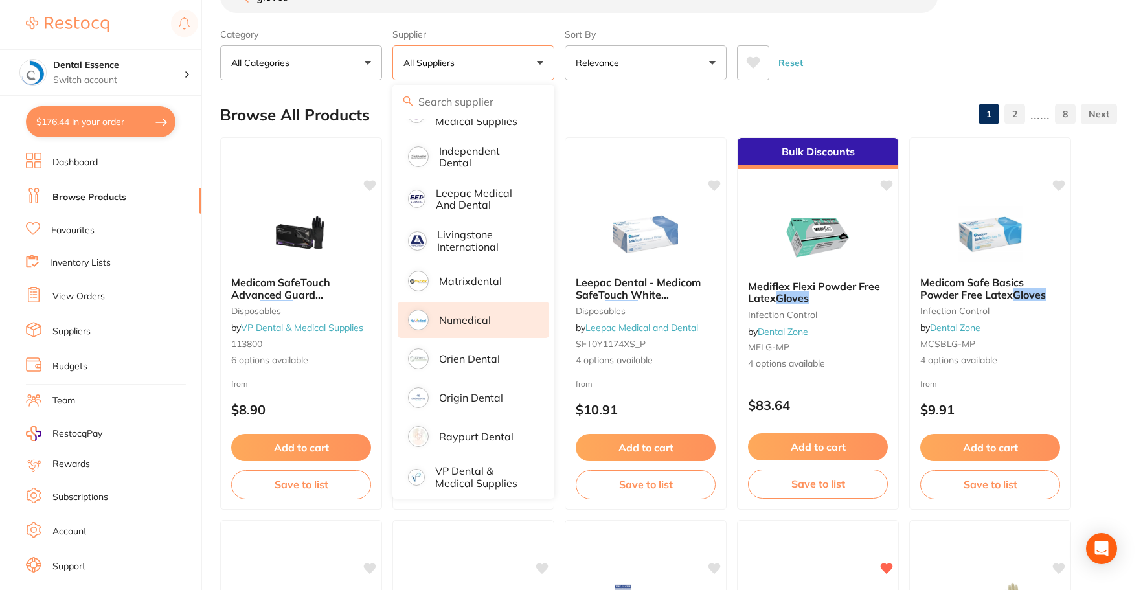
scroll to position [65, 0]
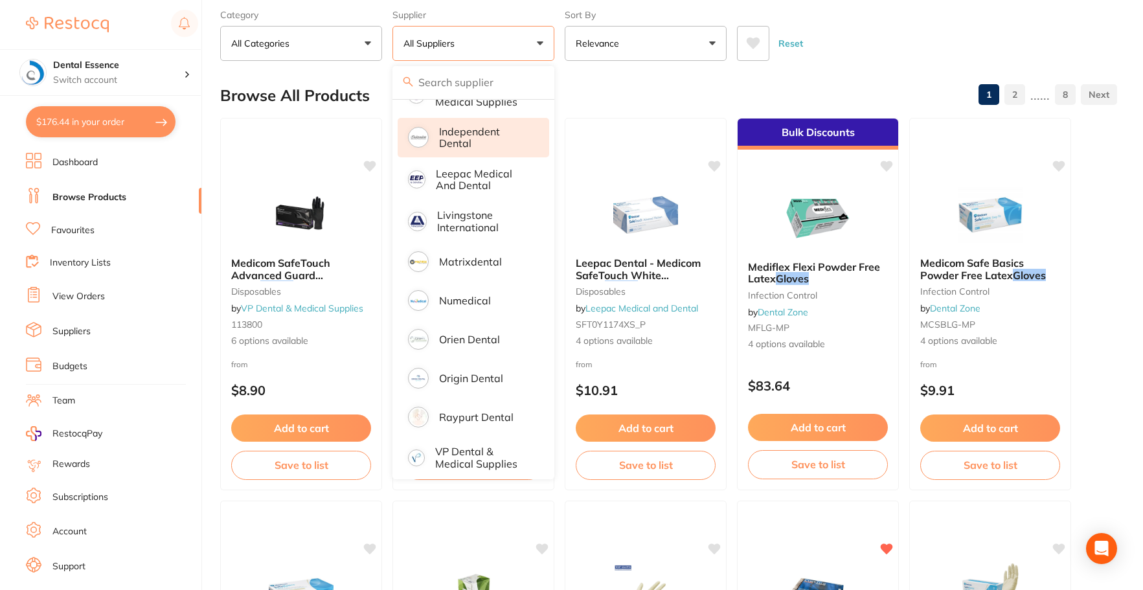
click at [469, 135] on p "Independent Dental" at bounding box center [485, 138] width 92 height 24
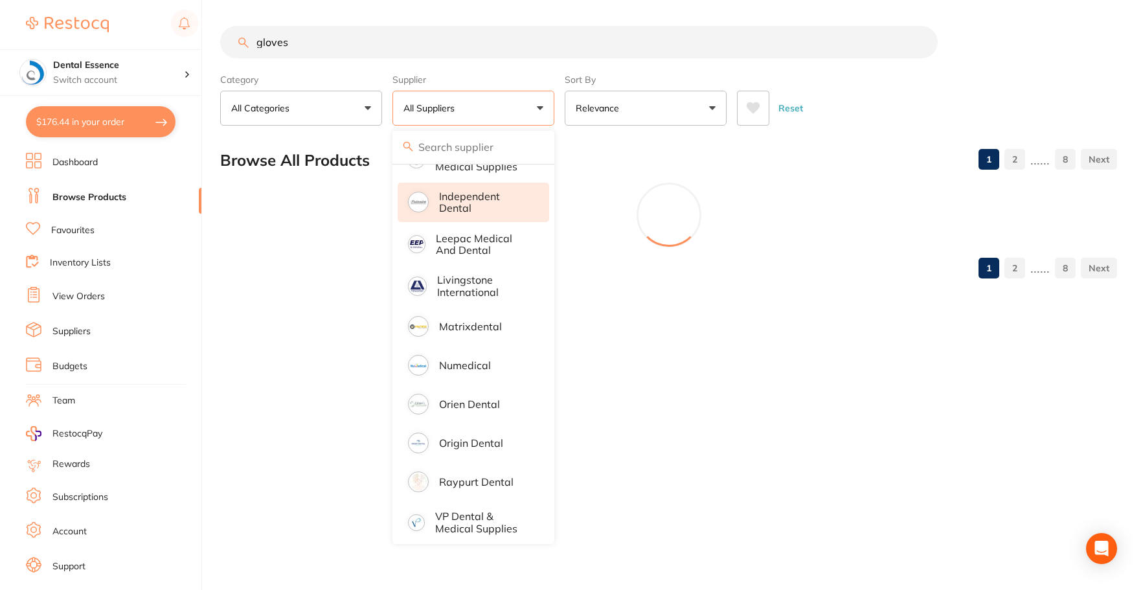
scroll to position [0, 0]
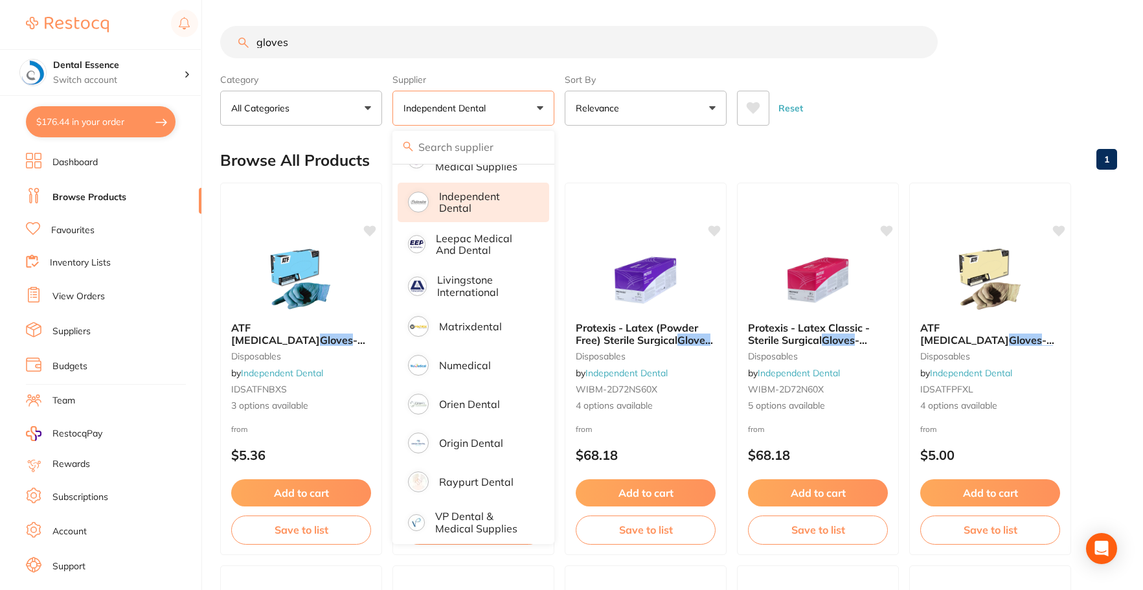
click at [585, 153] on div "Browse All Products 1" at bounding box center [668, 160] width 897 height 43
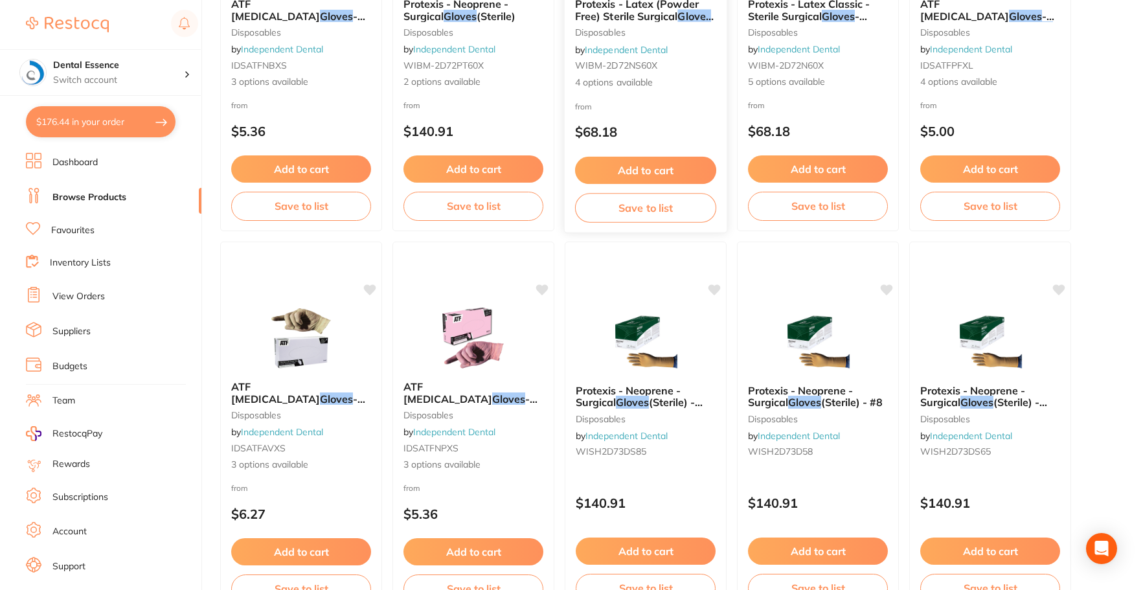
scroll to position [259, 0]
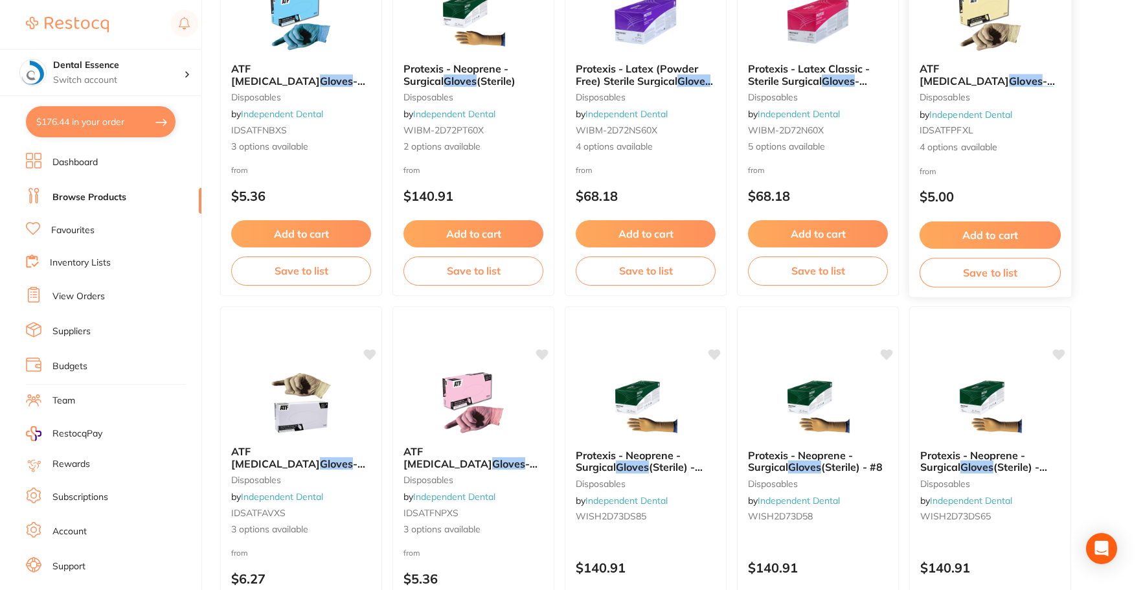
click at [962, 50] on img at bounding box center [990, 19] width 85 height 65
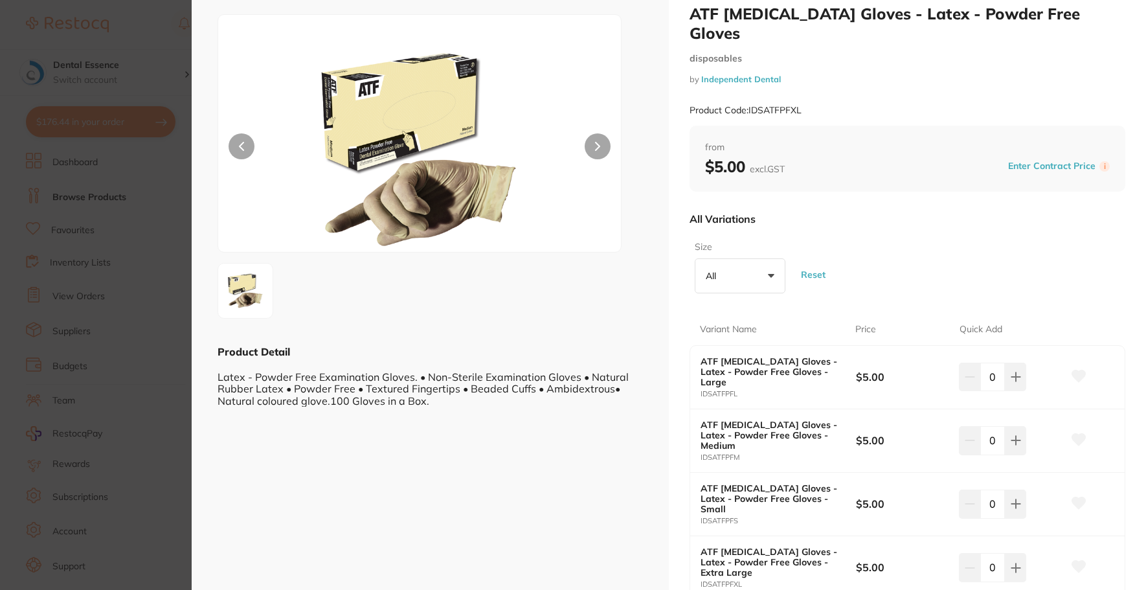
scroll to position [130, 0]
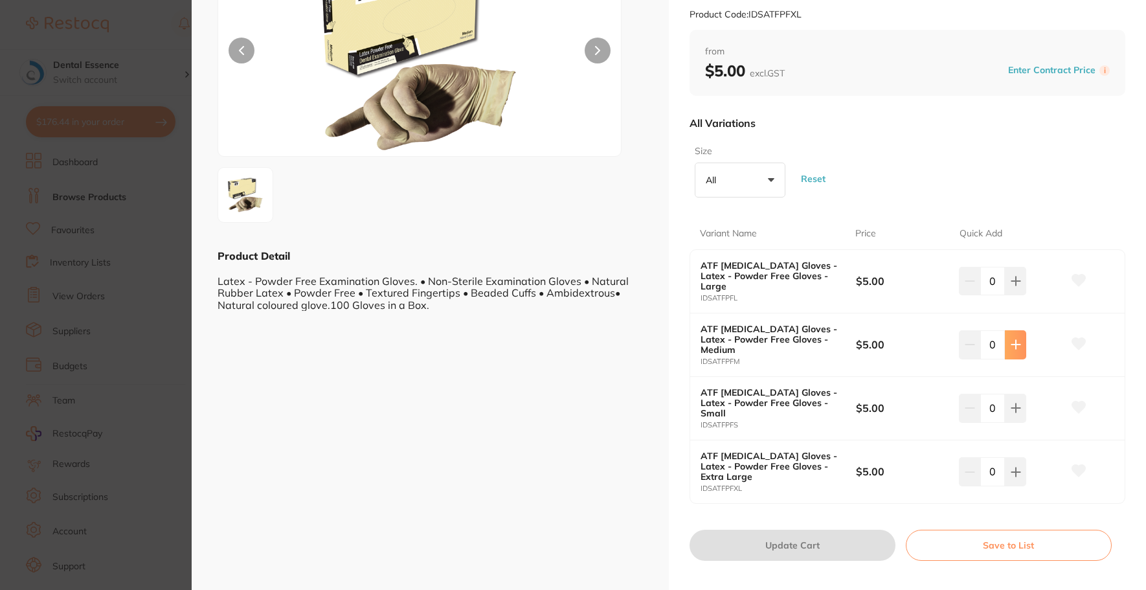
click at [1023, 345] on button at bounding box center [1015, 344] width 21 height 28
click at [1022, 346] on button at bounding box center [1015, 344] width 21 height 28
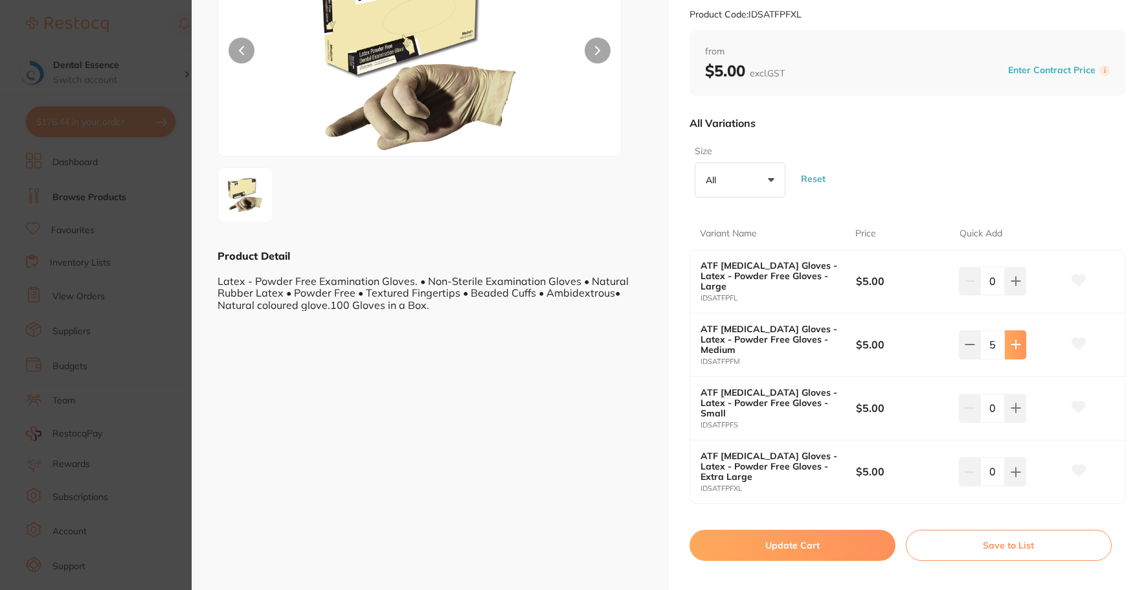
click at [1022, 346] on button at bounding box center [1015, 344] width 21 height 28
click at [1019, 346] on button at bounding box center [1015, 344] width 21 height 28
click at [1017, 346] on button at bounding box center [1015, 344] width 21 height 28
click at [1017, 346] on icon at bounding box center [1016, 344] width 10 height 10
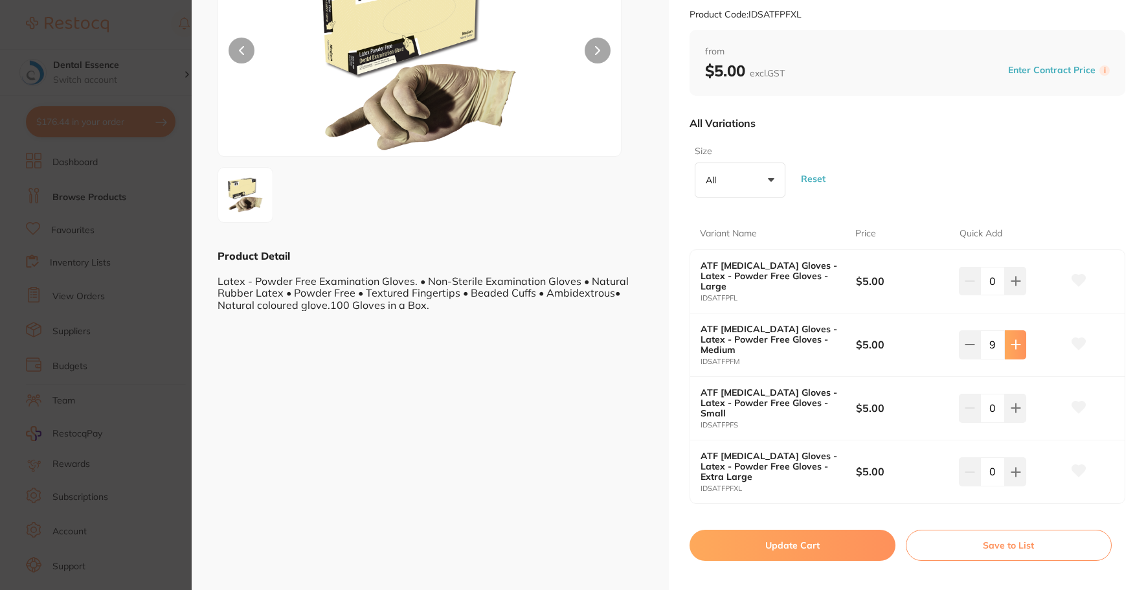
click at [1017, 346] on icon at bounding box center [1016, 344] width 10 height 10
click at [969, 356] on button at bounding box center [969, 344] width 21 height 28
type input "10"
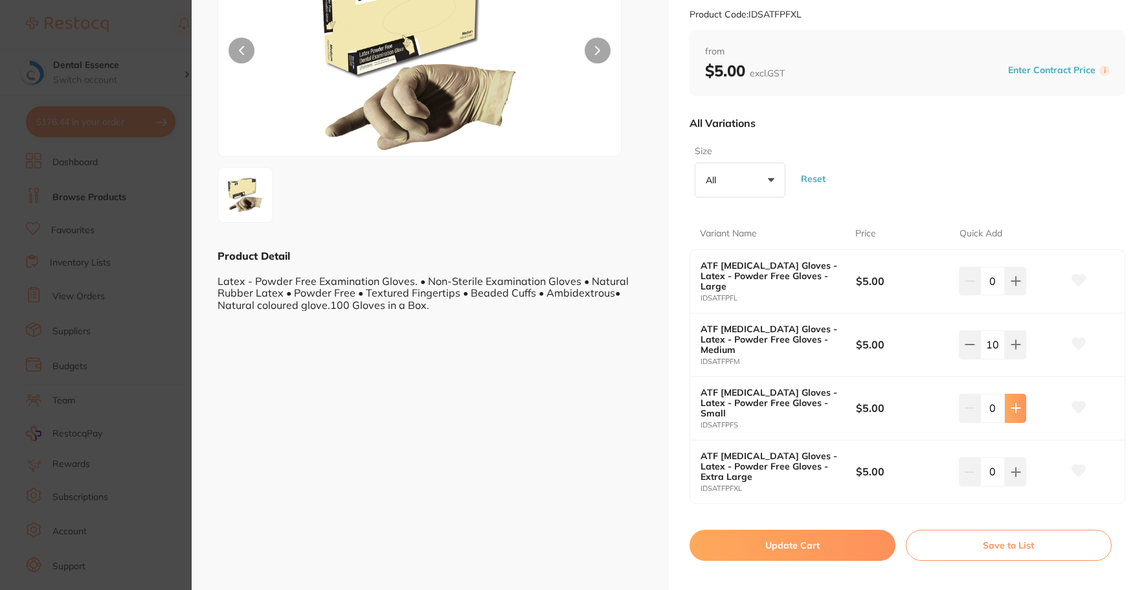
click at [1011, 405] on icon at bounding box center [1016, 408] width 10 height 10
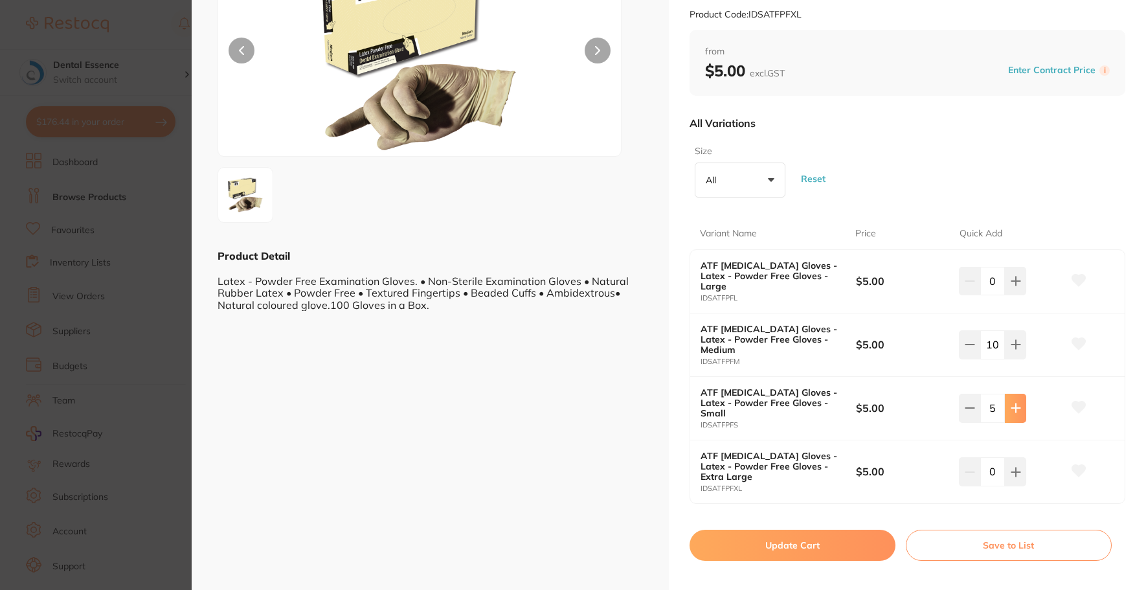
click at [1011, 405] on icon at bounding box center [1016, 408] width 10 height 10
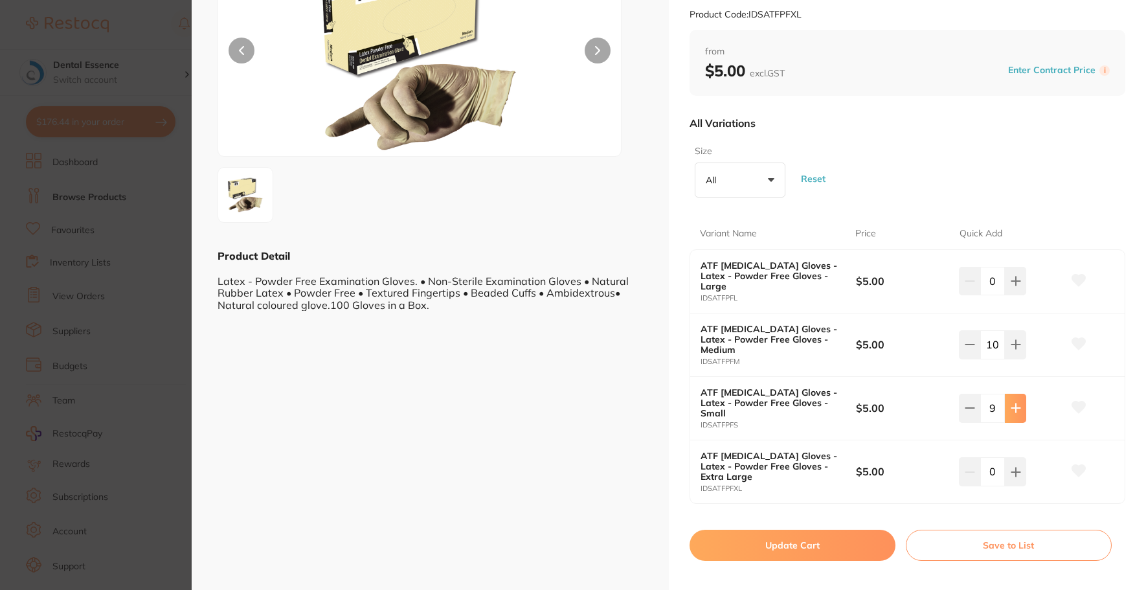
type input "10"
click at [811, 534] on button "Update Cart" at bounding box center [793, 545] width 206 height 31
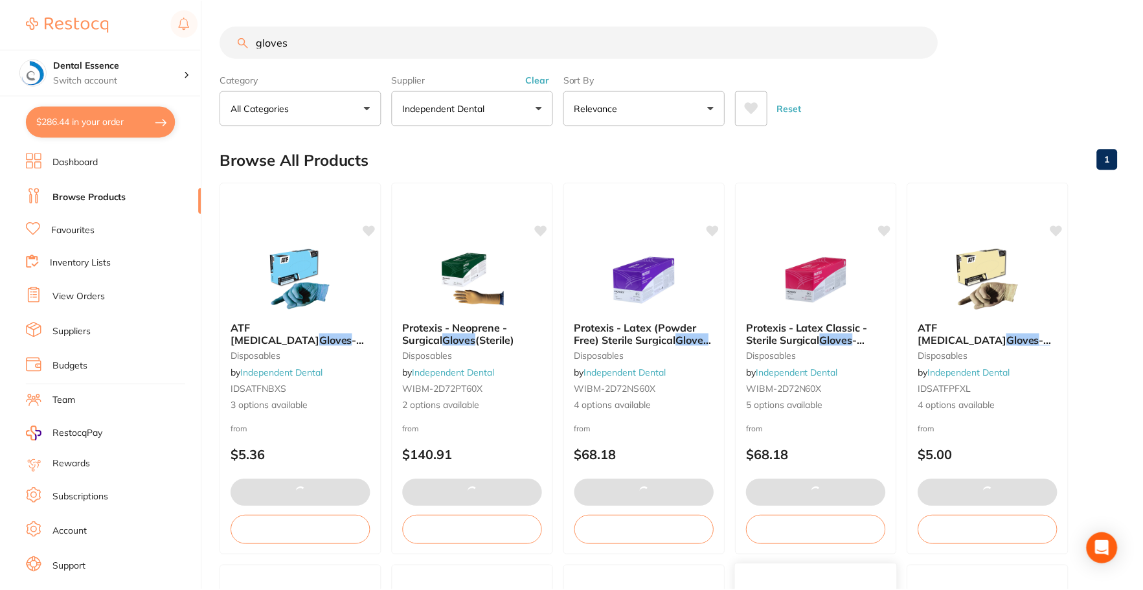
scroll to position [259, 0]
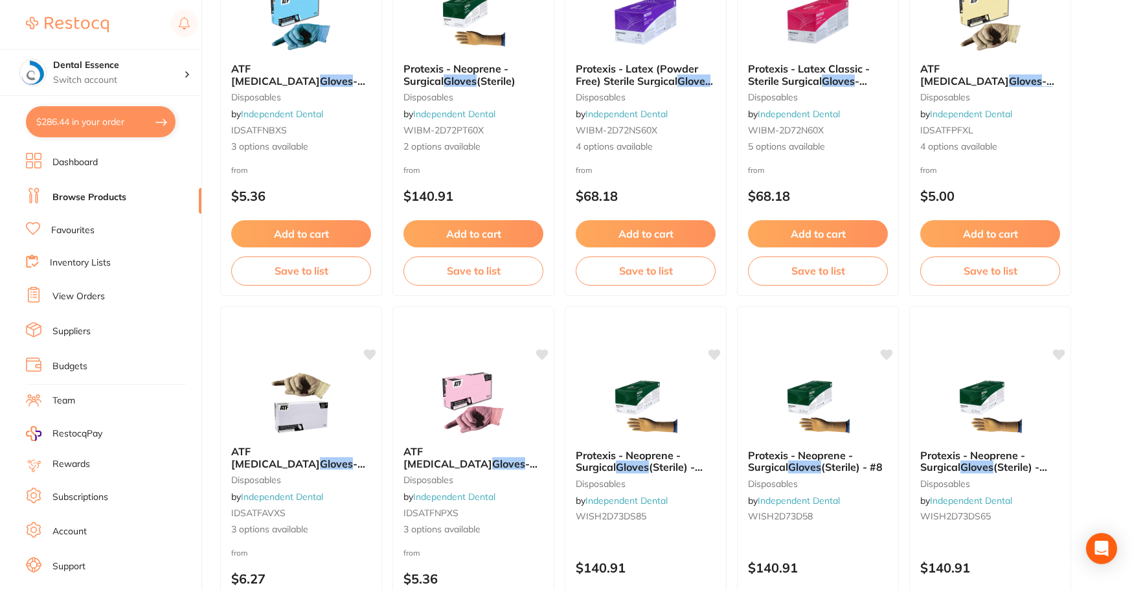
drag, startPoint x: 116, startPoint y: 122, endPoint x: 315, endPoint y: 205, distance: 215.8
click at [116, 122] on button "$286.44 in your order" at bounding box center [101, 121] width 150 height 31
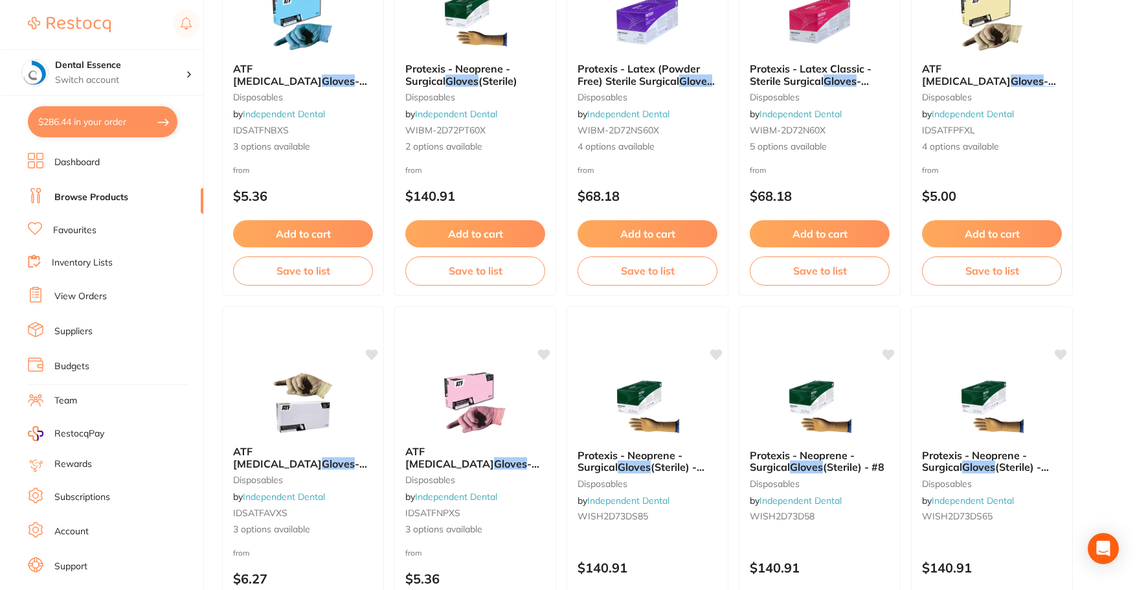
scroll to position [0, 0]
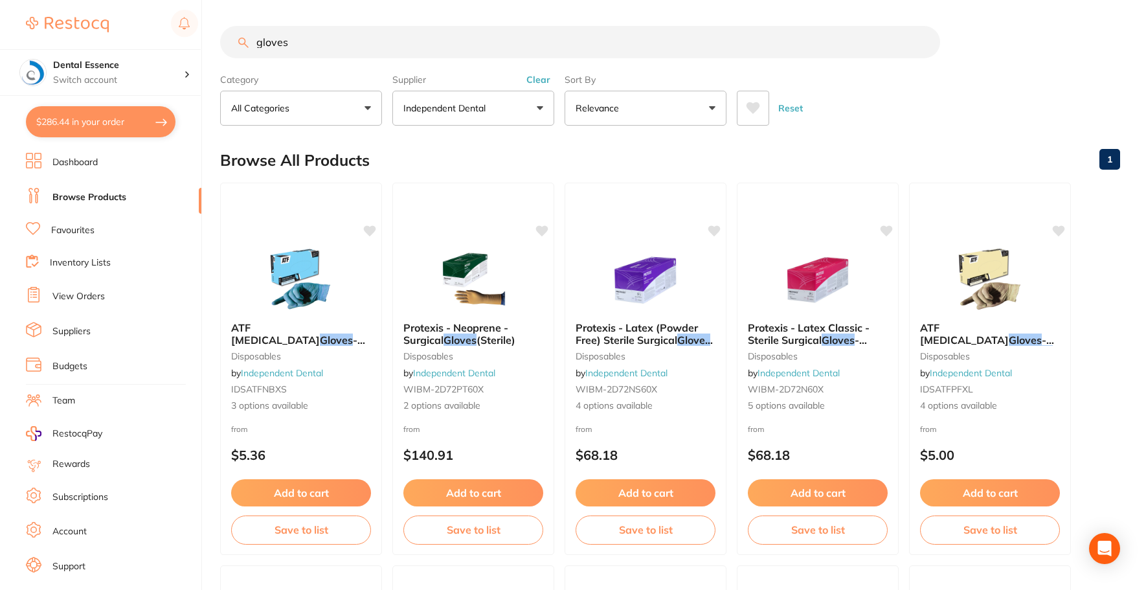
checkbox input "true"
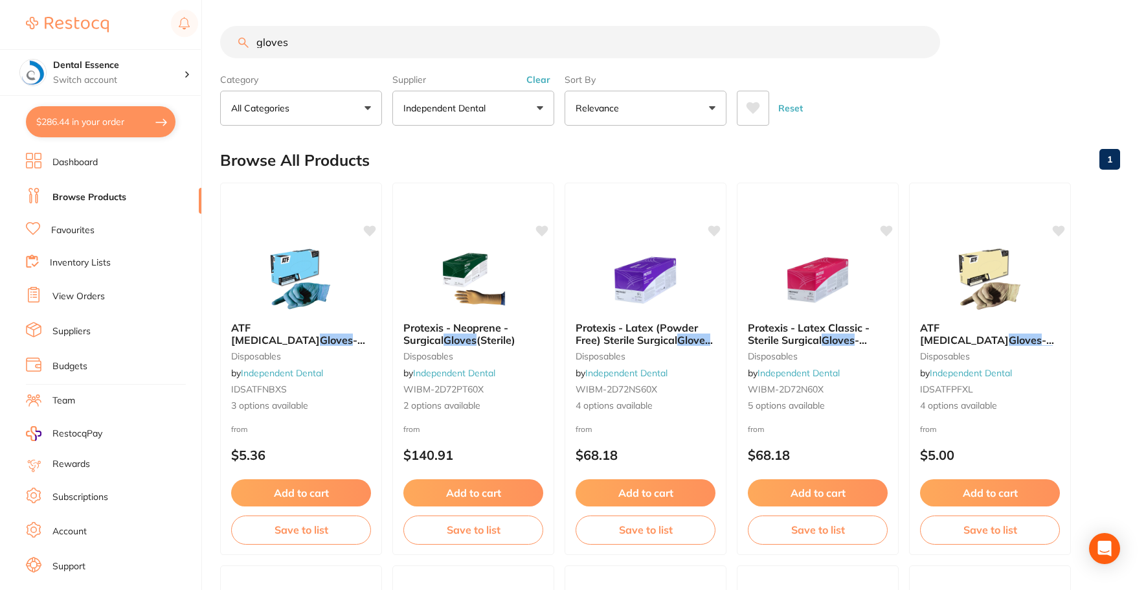
checkbox input "true"
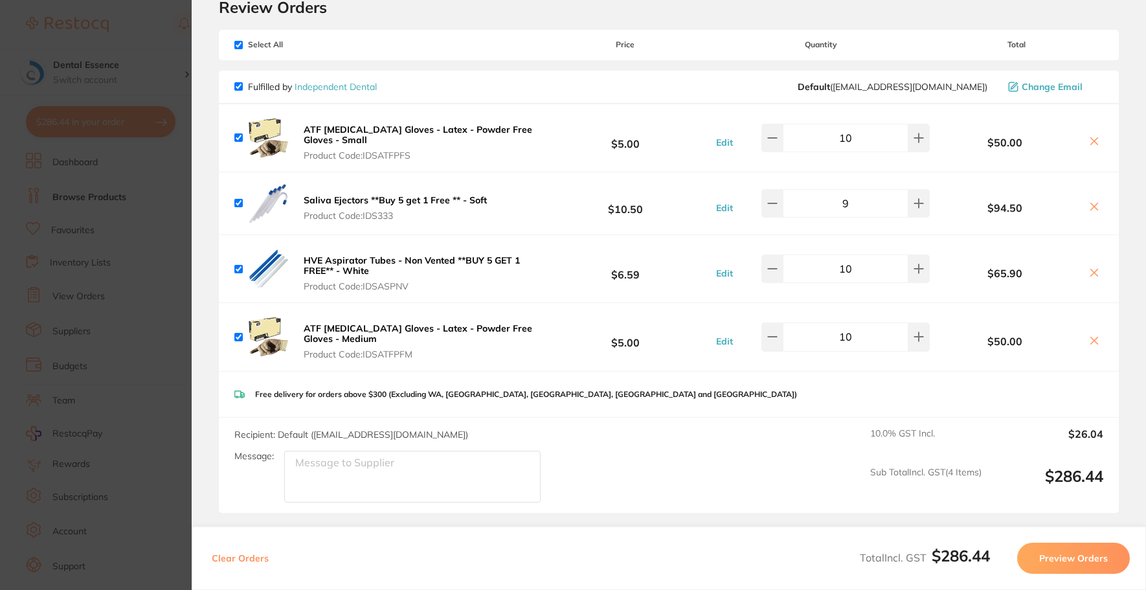
scroll to position [130, 0]
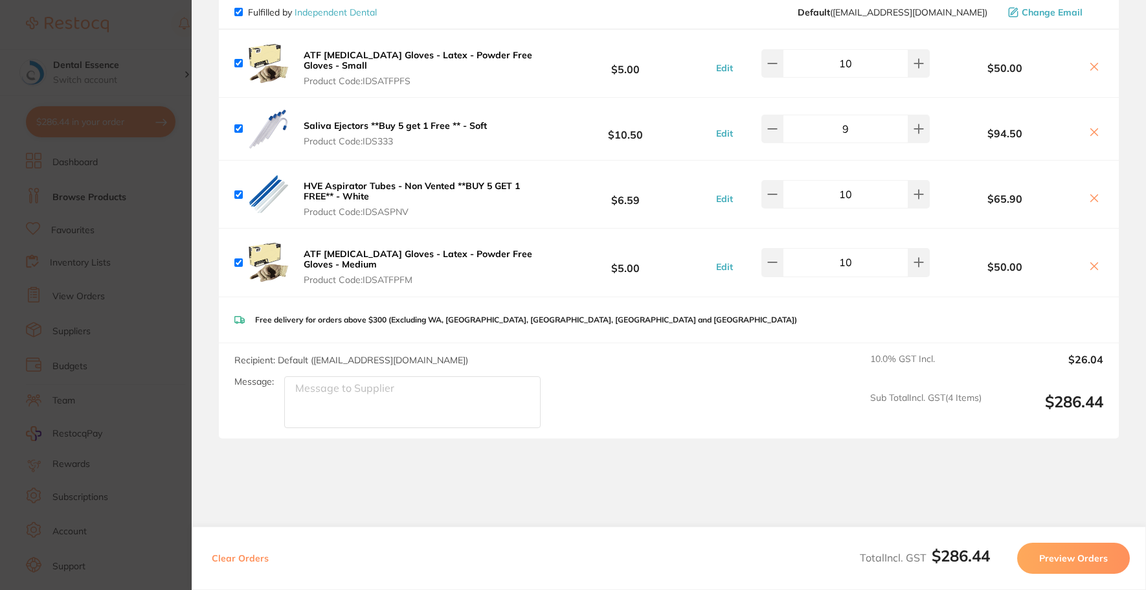
click at [1077, 558] on button "Preview Orders" at bounding box center [1073, 558] width 113 height 31
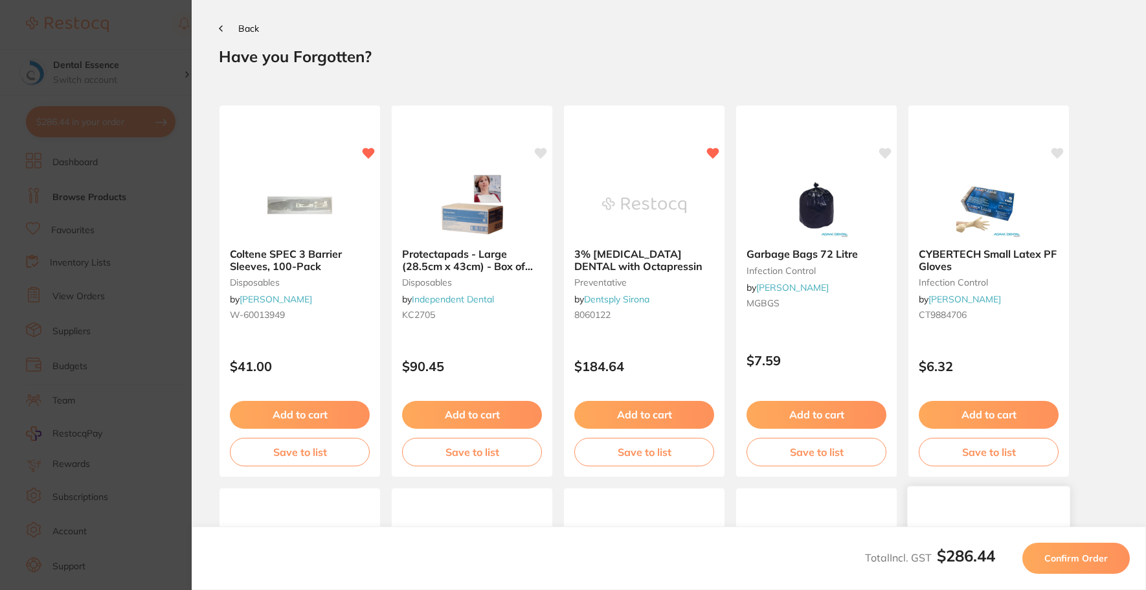
scroll to position [0, 0]
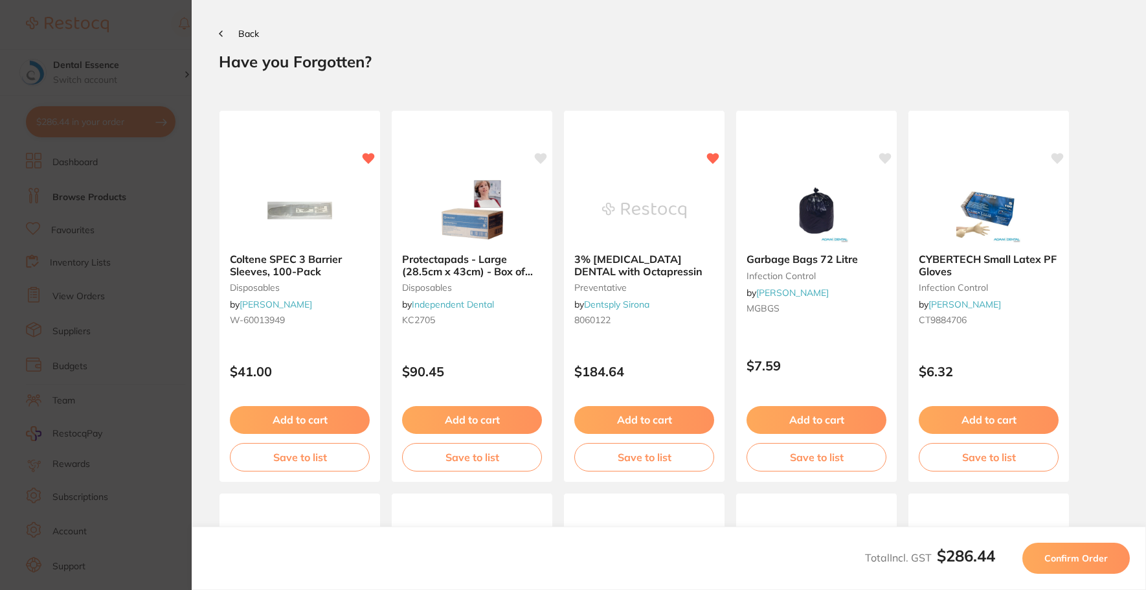
click at [1060, 555] on span "Confirm Order" at bounding box center [1076, 558] width 63 height 12
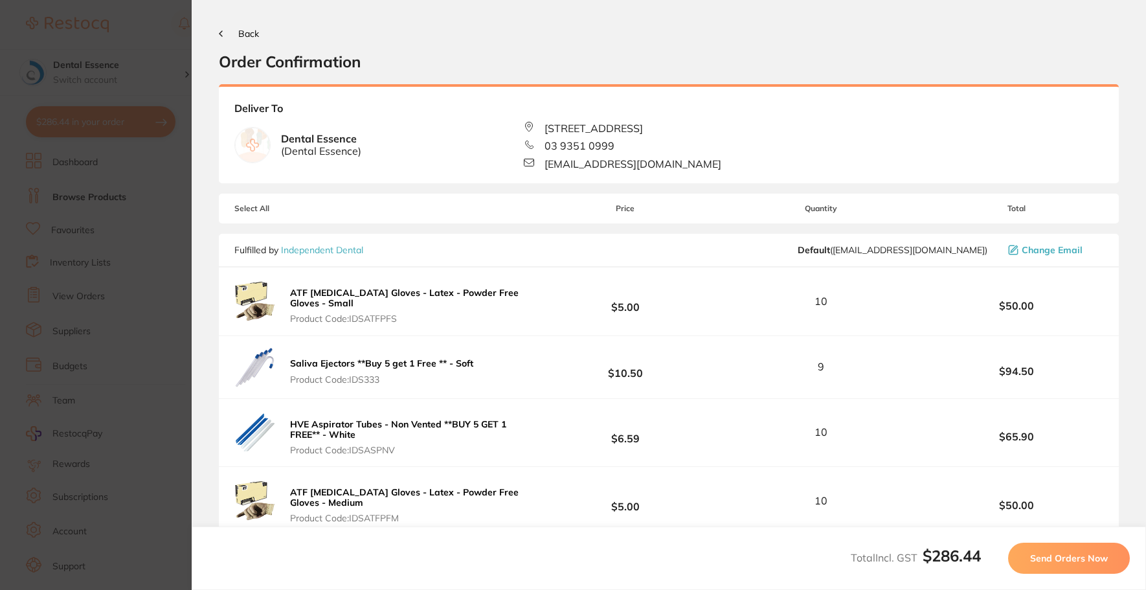
click at [1060, 555] on span "Send Orders Now" at bounding box center [1069, 558] width 78 height 12
